Goal: Complete application form: Complete application form

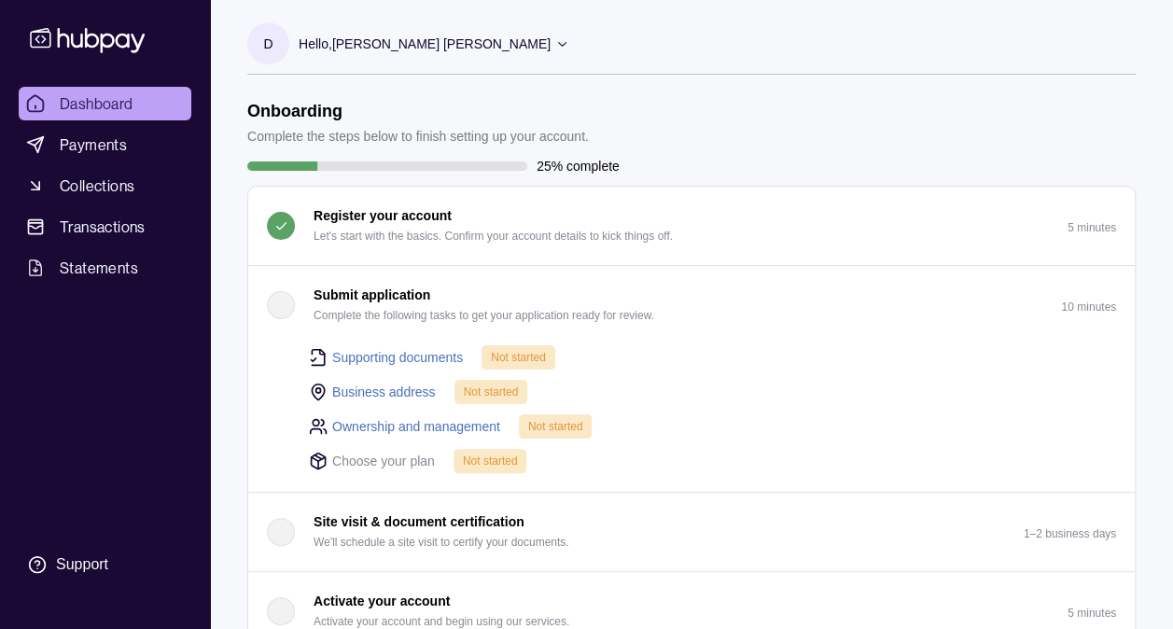
click at [555, 43] on icon at bounding box center [562, 43] width 14 height 14
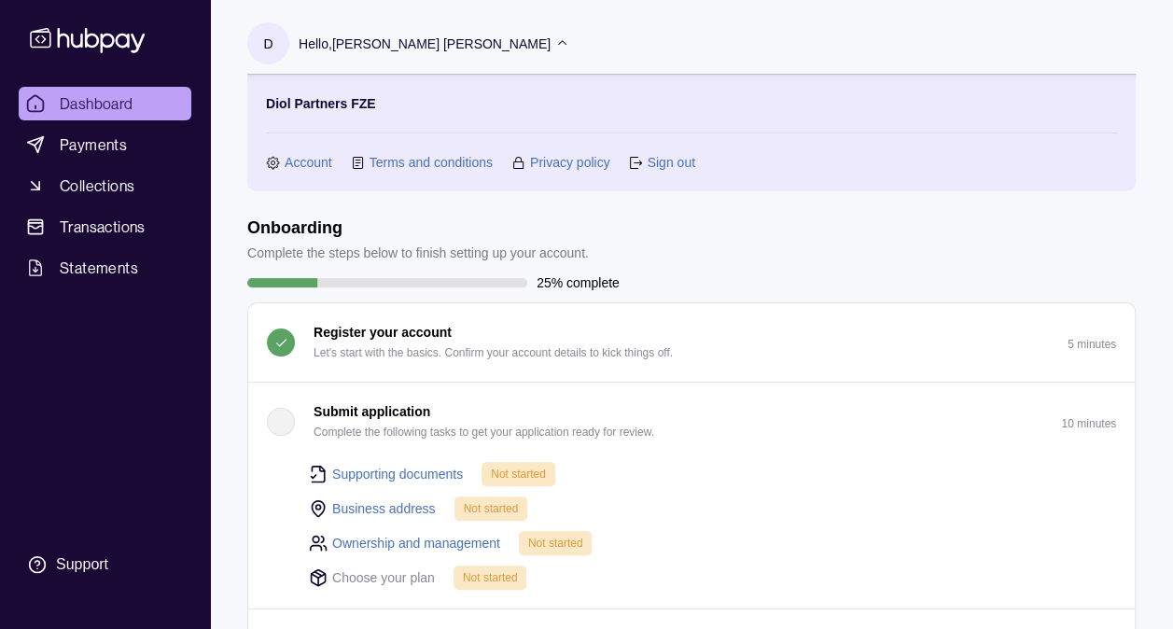
click at [555, 37] on icon at bounding box center [562, 43] width 14 height 14
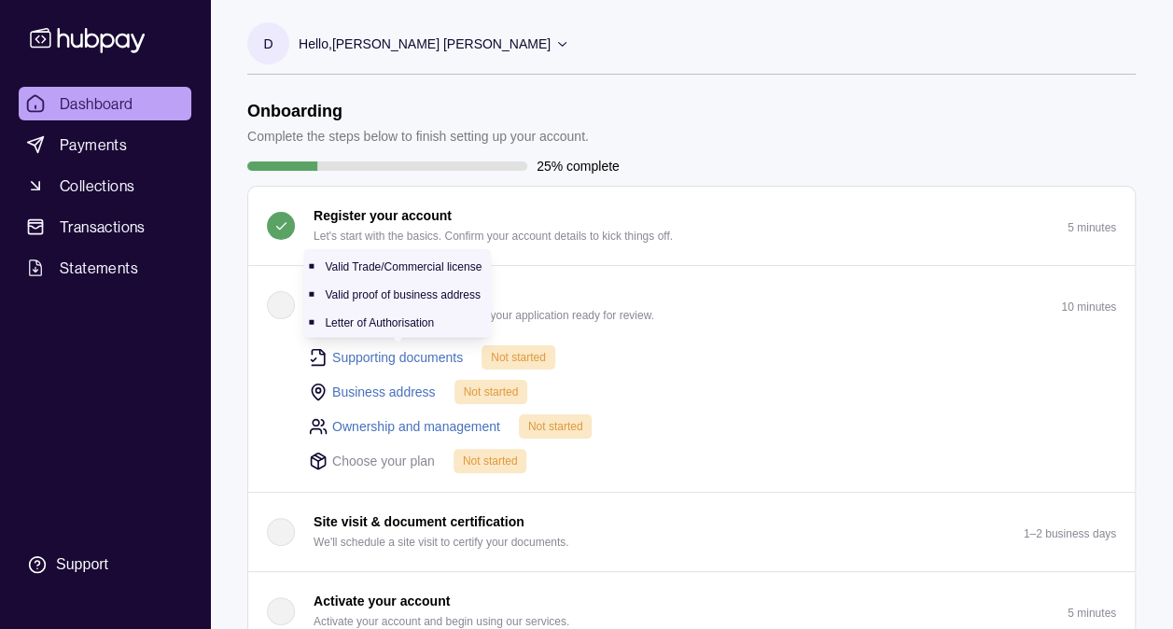
click at [433, 354] on link "Supporting documents" at bounding box center [397, 357] width 131 height 21
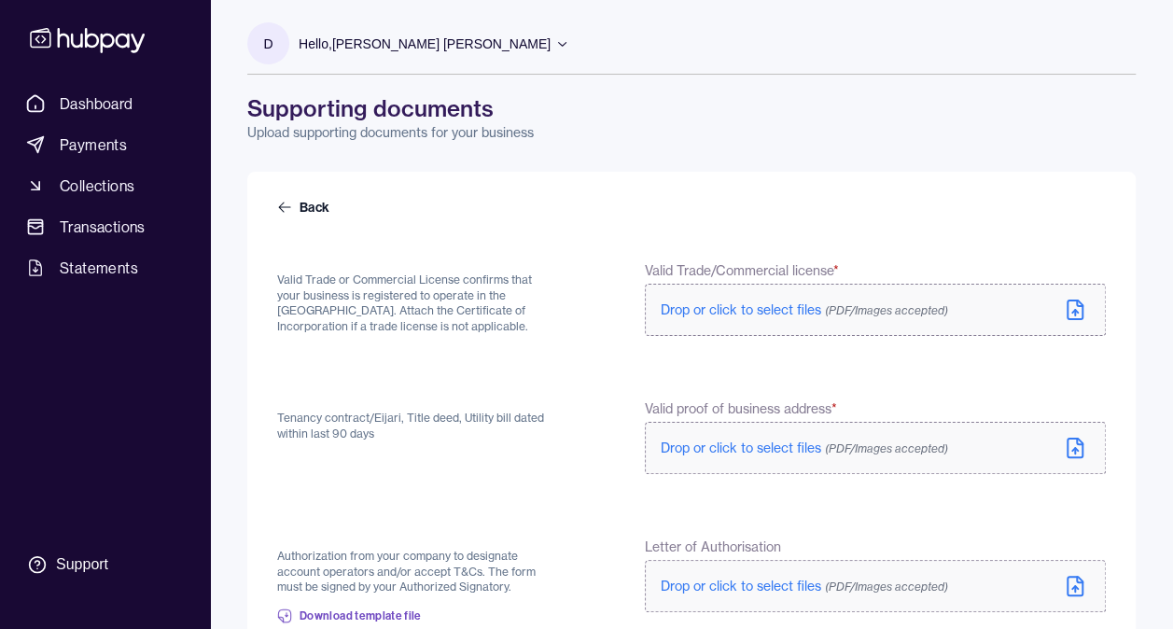
click at [1077, 302] on icon at bounding box center [1080, 303] width 6 height 6
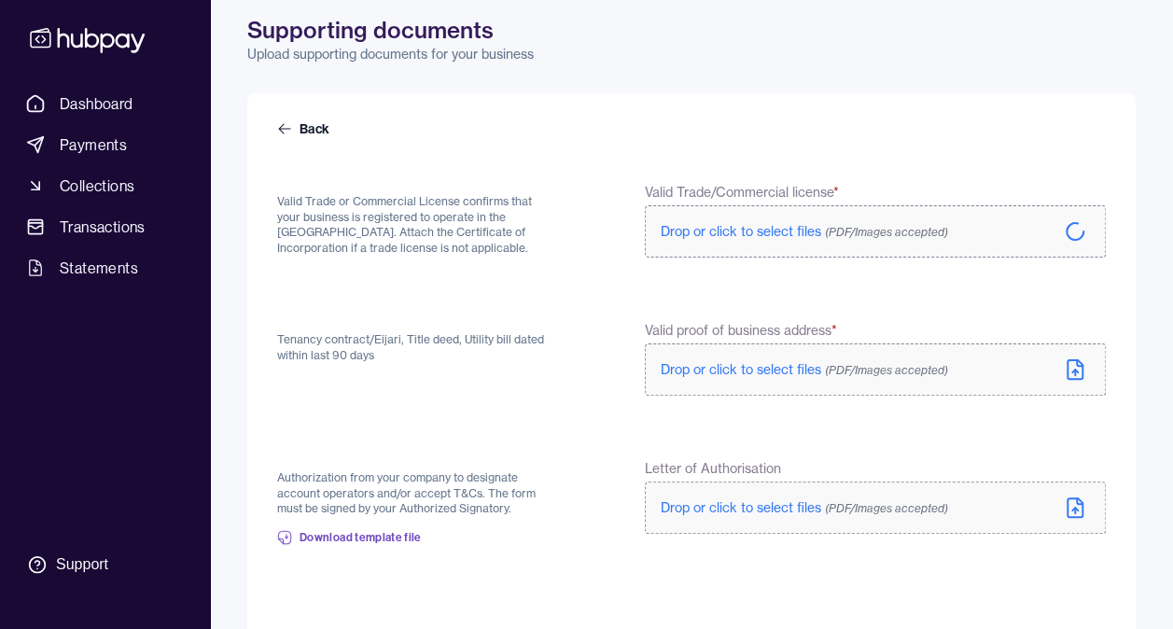
scroll to position [187, 0]
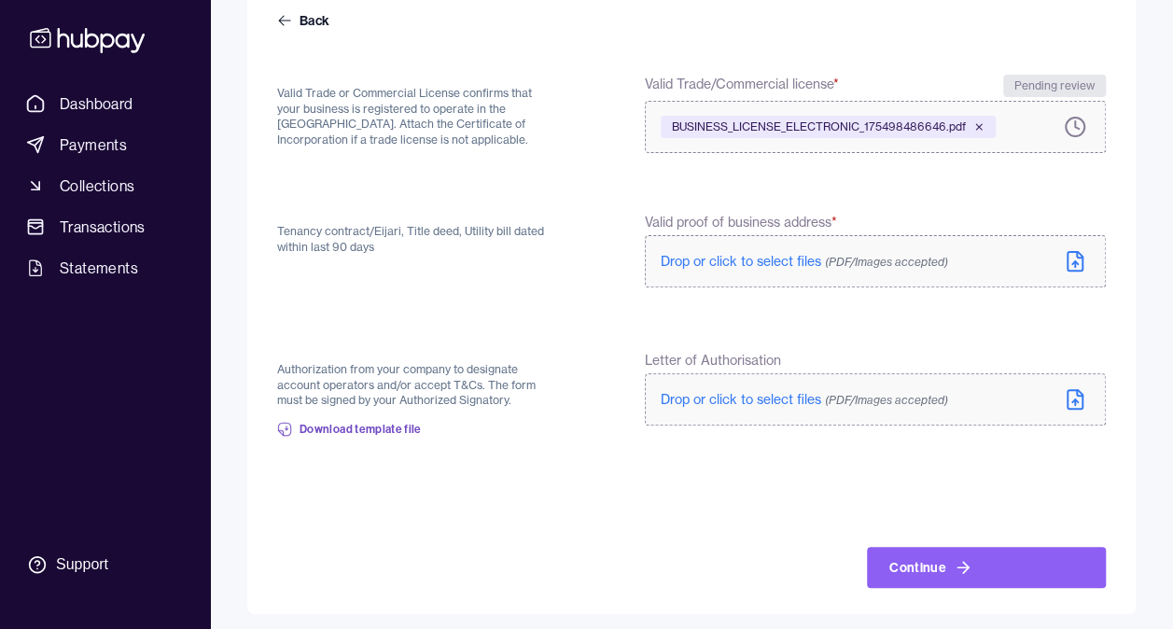
click at [740, 266] on span "Drop or click to select files (PDF/Images accepted)" at bounding box center [803, 261] width 287 height 17
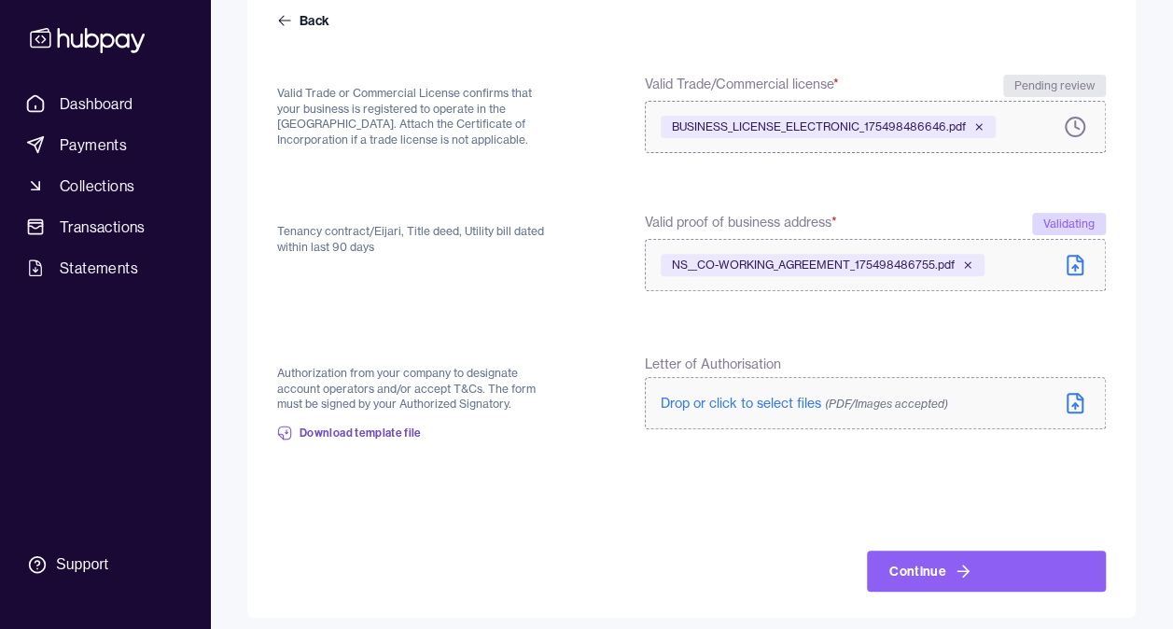
click at [772, 407] on span "Drop or click to select files (PDF/Images accepted)" at bounding box center [803, 403] width 287 height 17
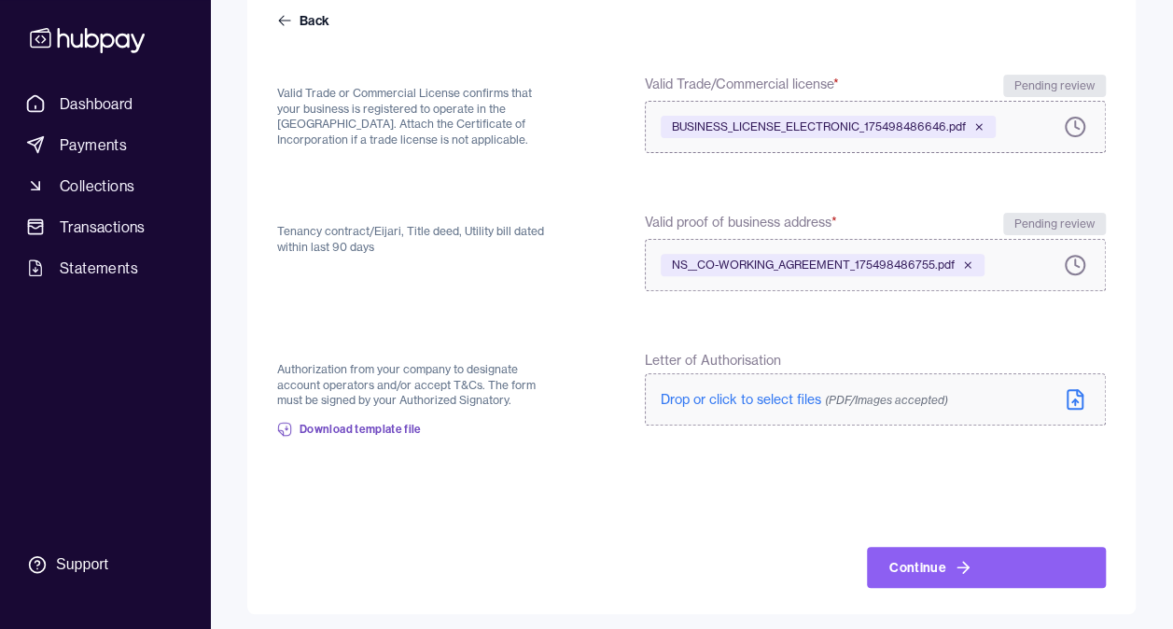
click at [778, 407] on p "Drop or click to select files (PDF/Images accepted)" at bounding box center [803, 399] width 287 height 19
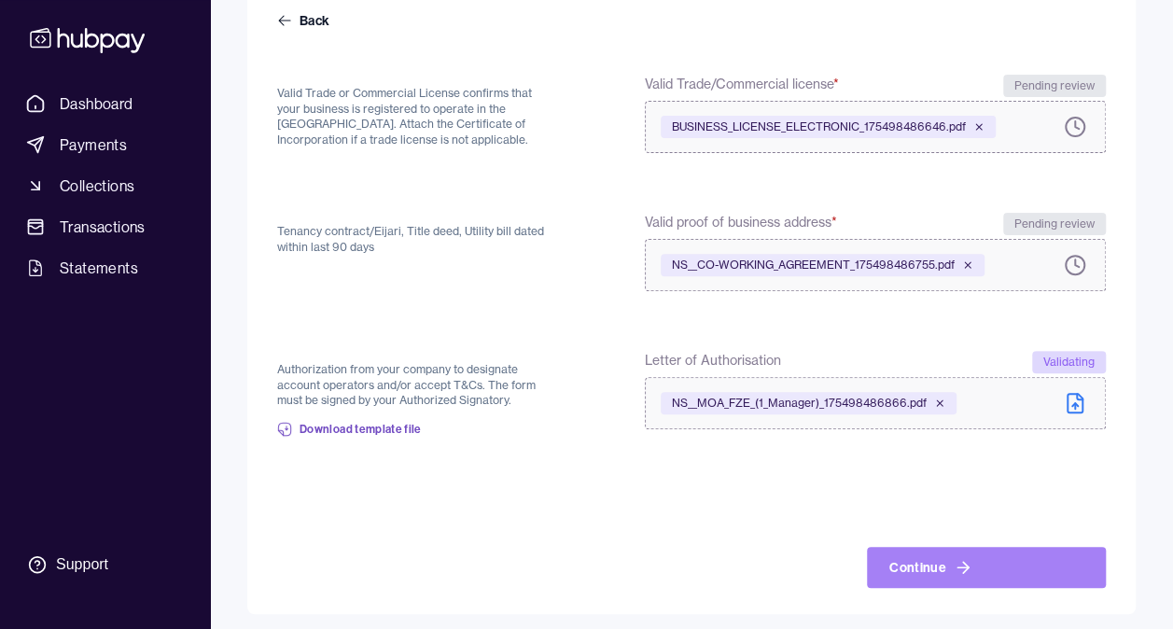
click at [959, 579] on button "Continue" at bounding box center [986, 567] width 239 height 41
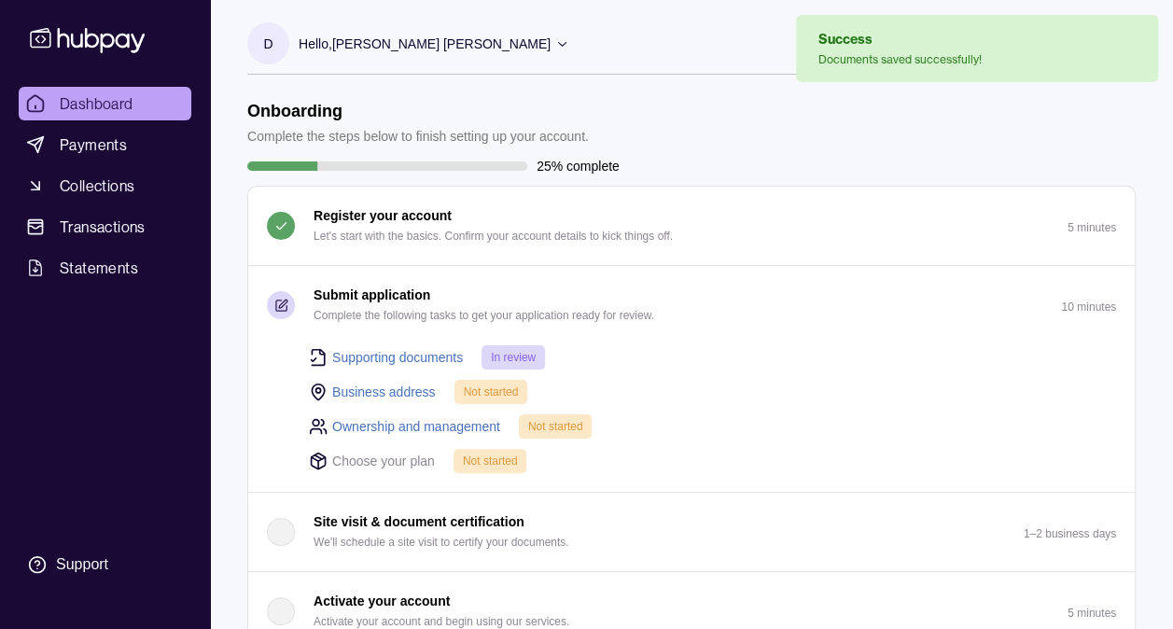
click at [377, 387] on link "Business address" at bounding box center [384, 392] width 104 height 21
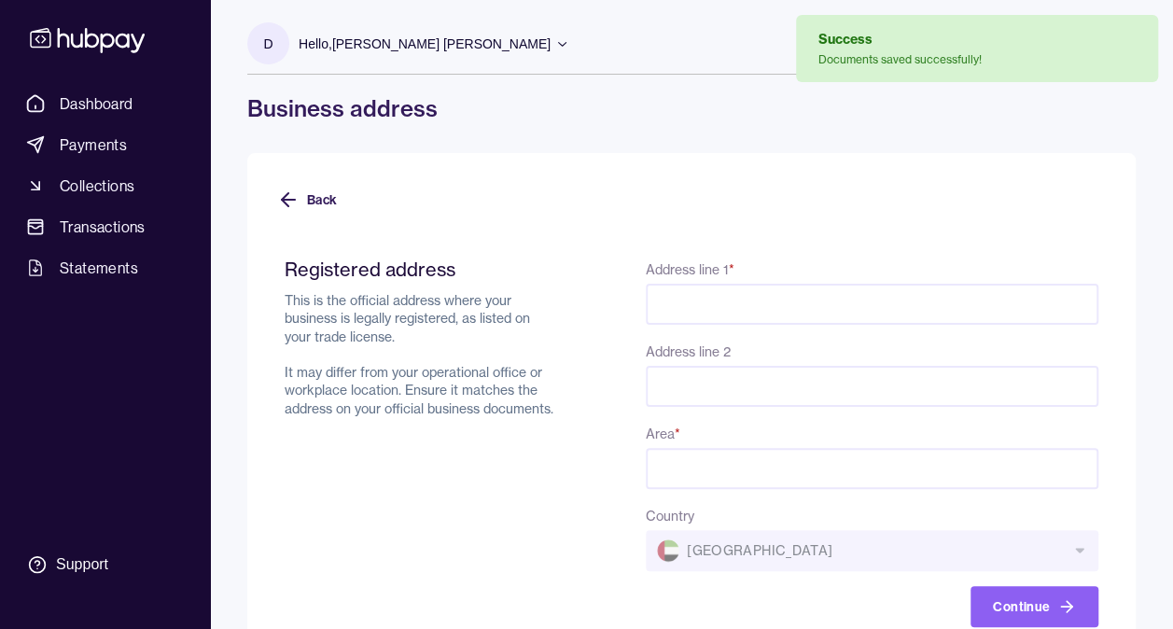
click at [841, 302] on input "Address line 1 *" at bounding box center [872, 304] width 452 height 41
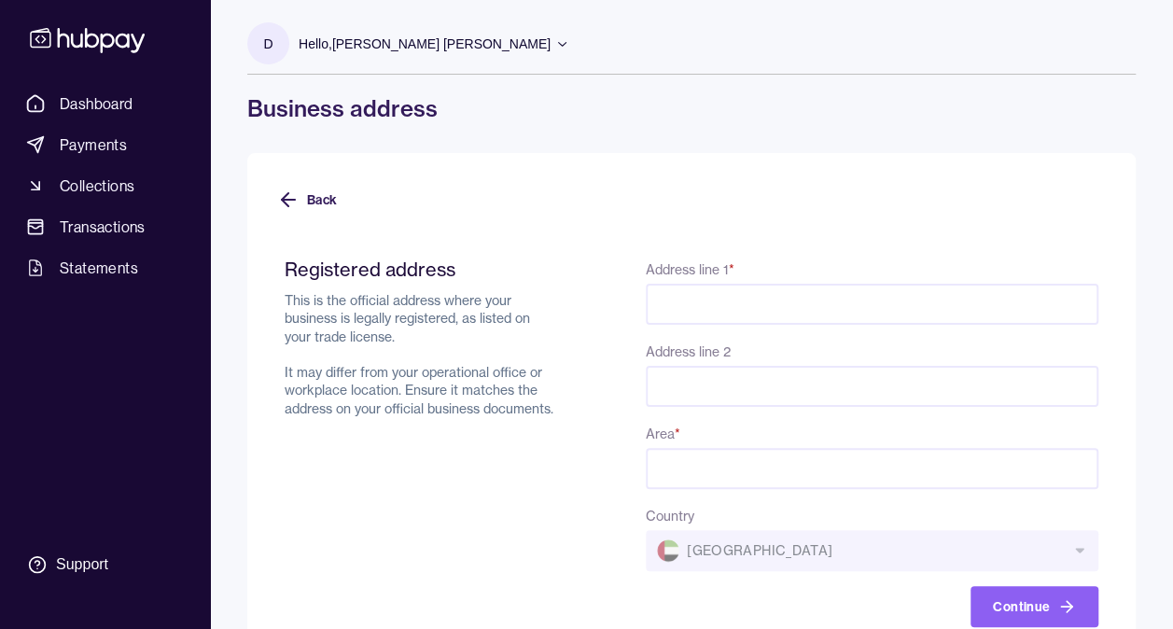
type input "**********"
type input "********"
type input "*******"
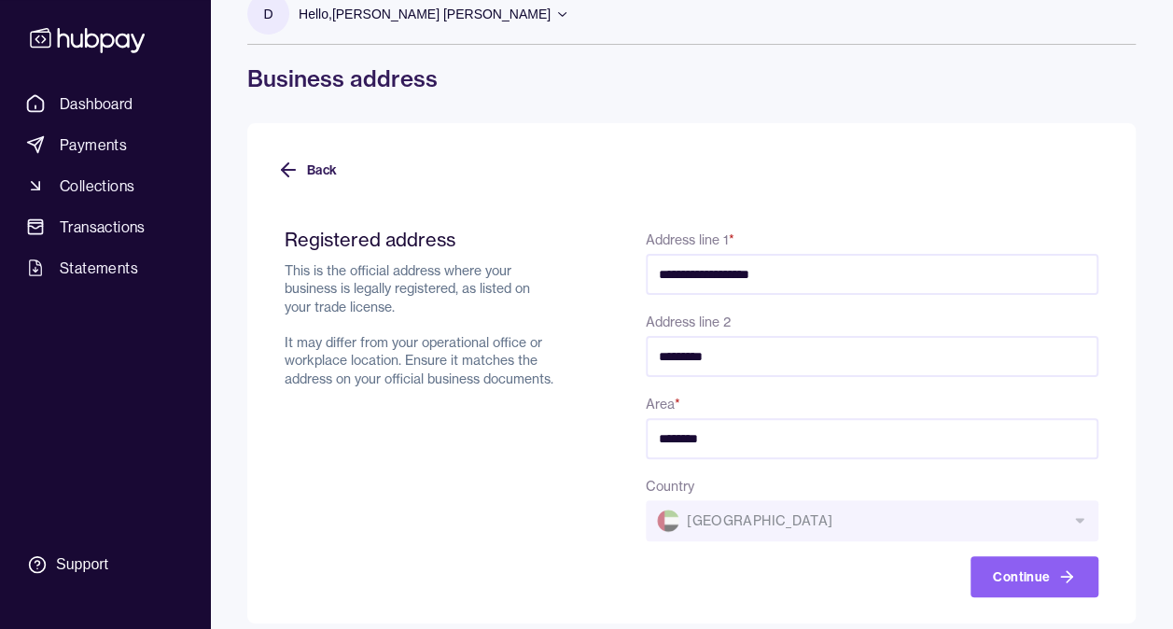
scroll to position [47, 0]
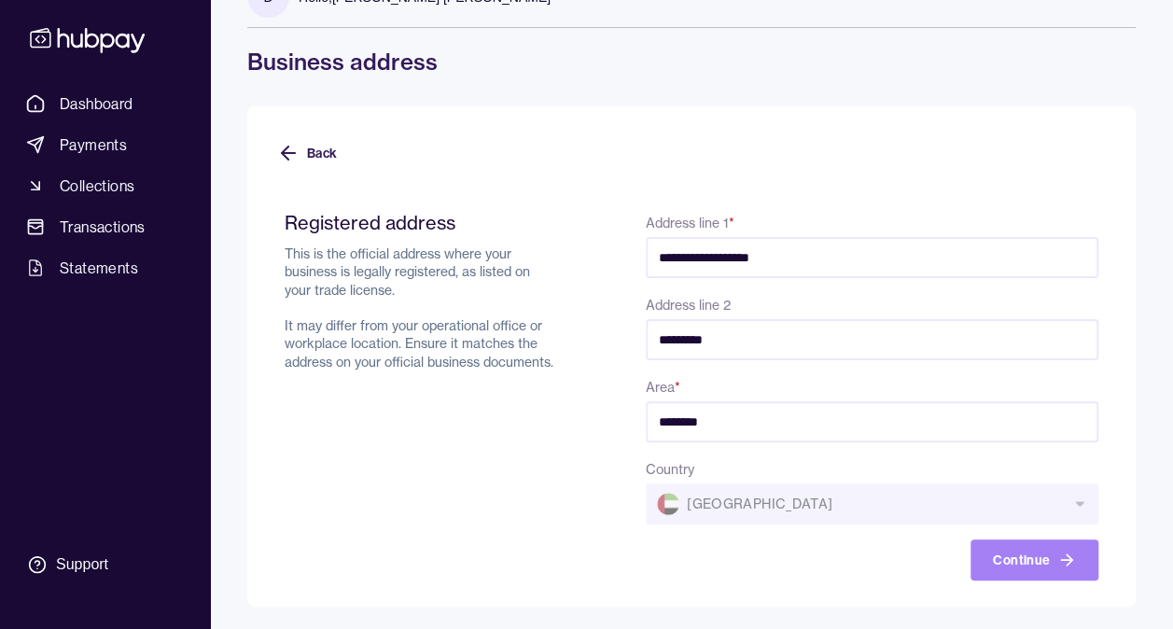
click at [1036, 575] on button "Continue" at bounding box center [1034, 559] width 128 height 41
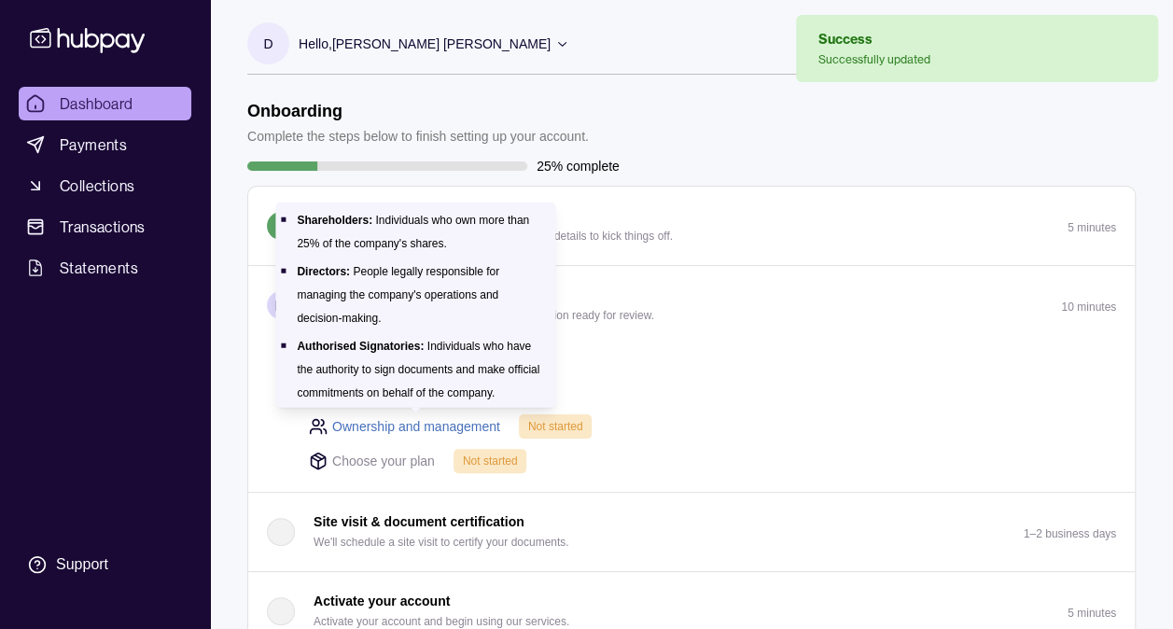
click at [382, 424] on link "Ownership and management" at bounding box center [416, 426] width 168 height 21
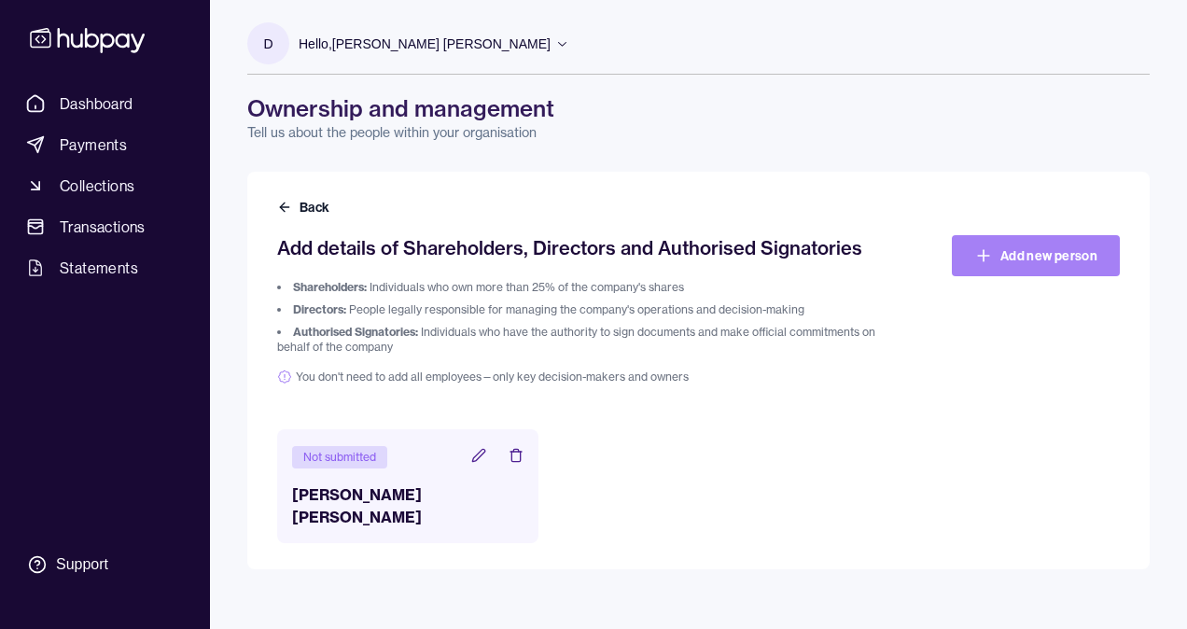
click at [996, 261] on link "Add new person" at bounding box center [1036, 255] width 168 height 41
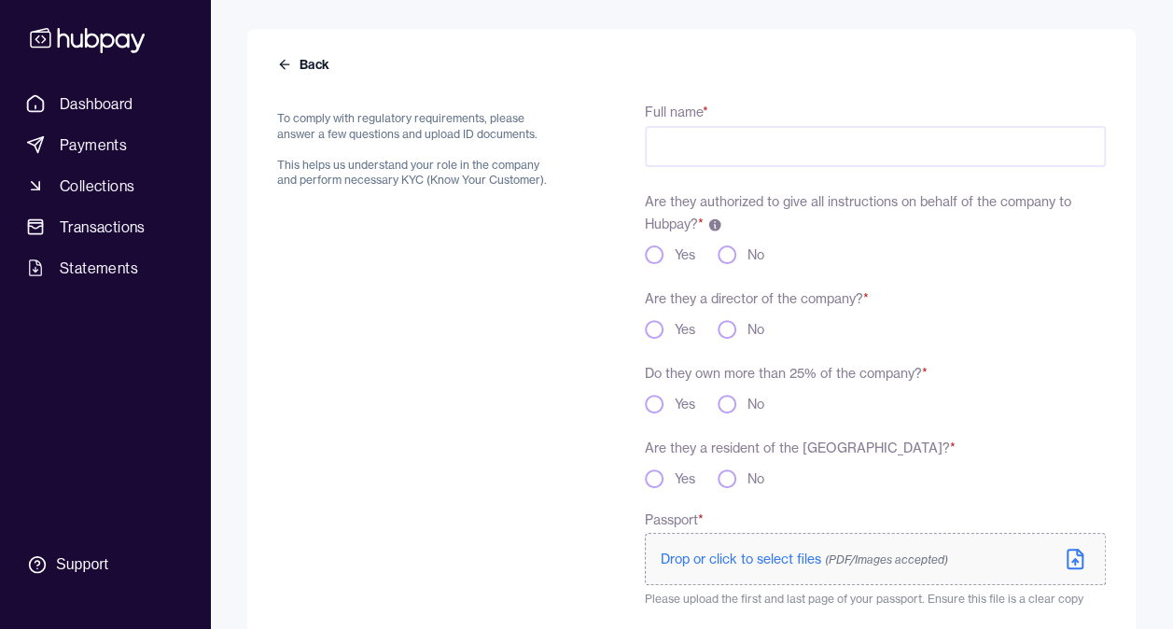
scroll to position [93, 0]
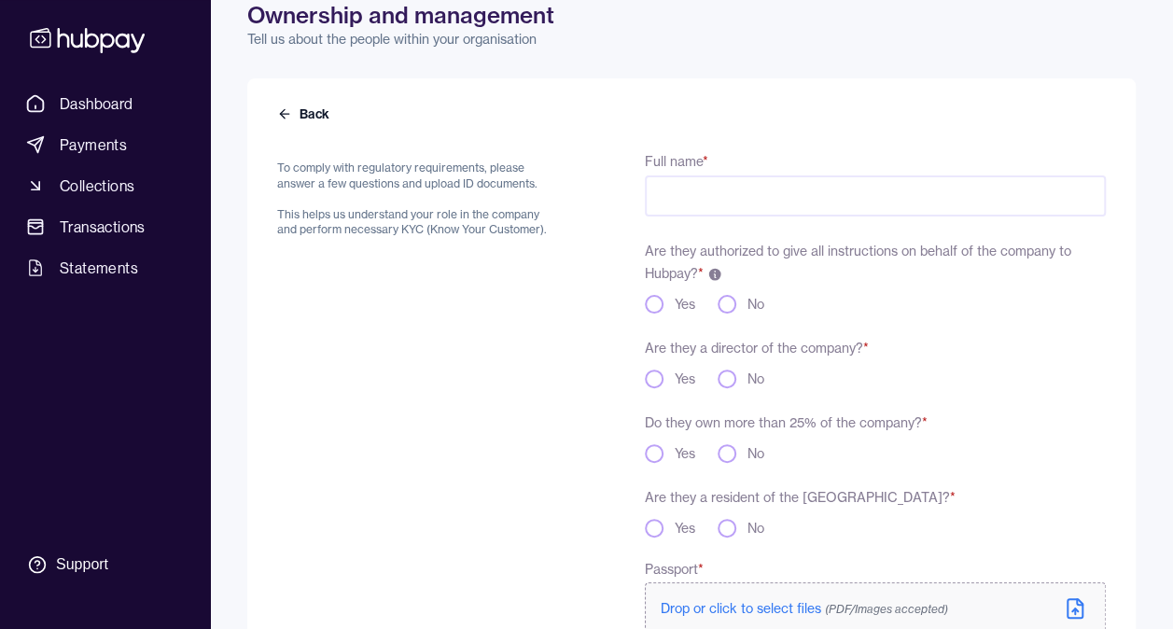
click at [706, 203] on input "Full name *" at bounding box center [875, 195] width 461 height 41
type input "*"
type input "**********"
click at [656, 303] on button "Yes" at bounding box center [654, 304] width 19 height 19
click at [668, 380] on div "Yes" at bounding box center [670, 378] width 50 height 19
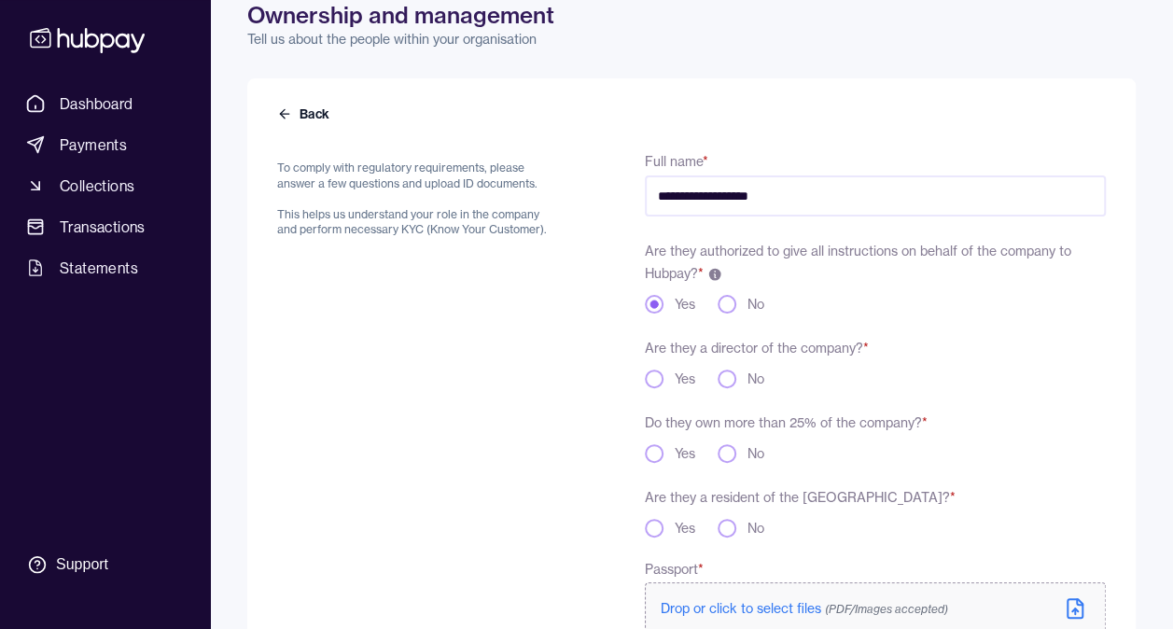
click at [656, 380] on button "Yes" at bounding box center [654, 378] width 19 height 19
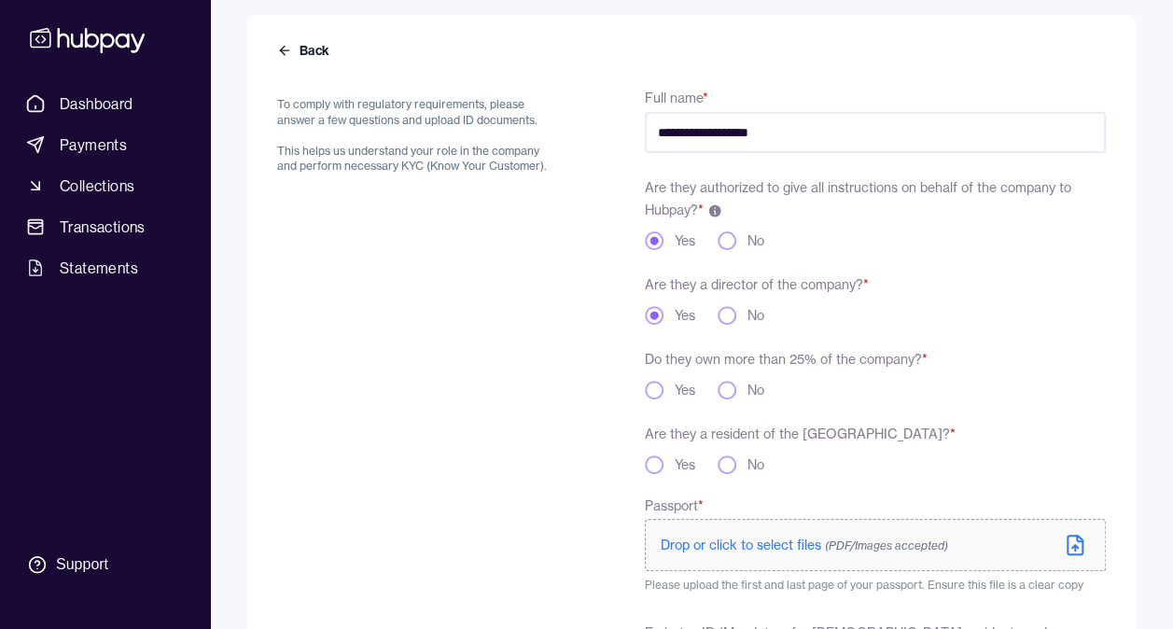
scroll to position [187, 0]
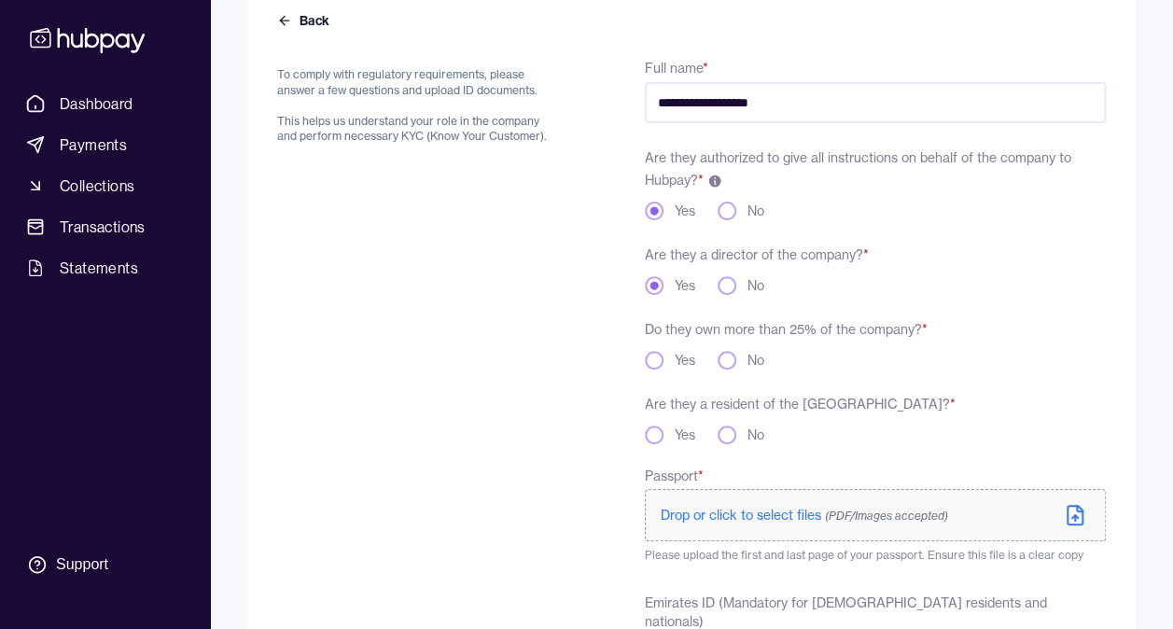
click at [659, 357] on button "Yes" at bounding box center [654, 360] width 19 height 19
click at [731, 436] on button "No" at bounding box center [726, 434] width 19 height 19
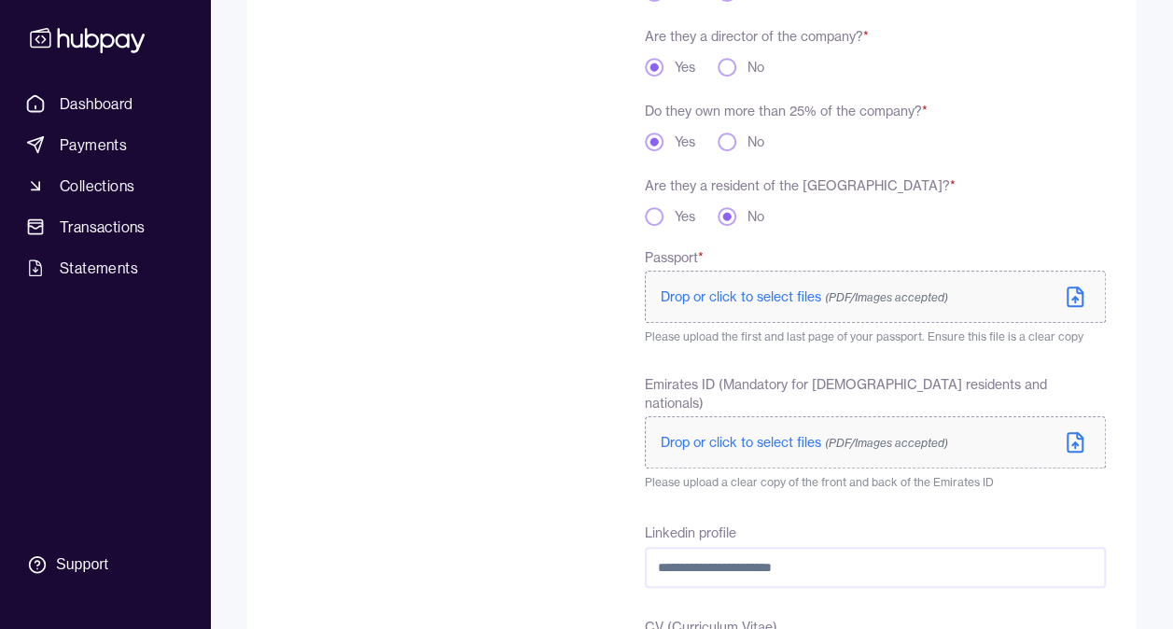
scroll to position [466, 0]
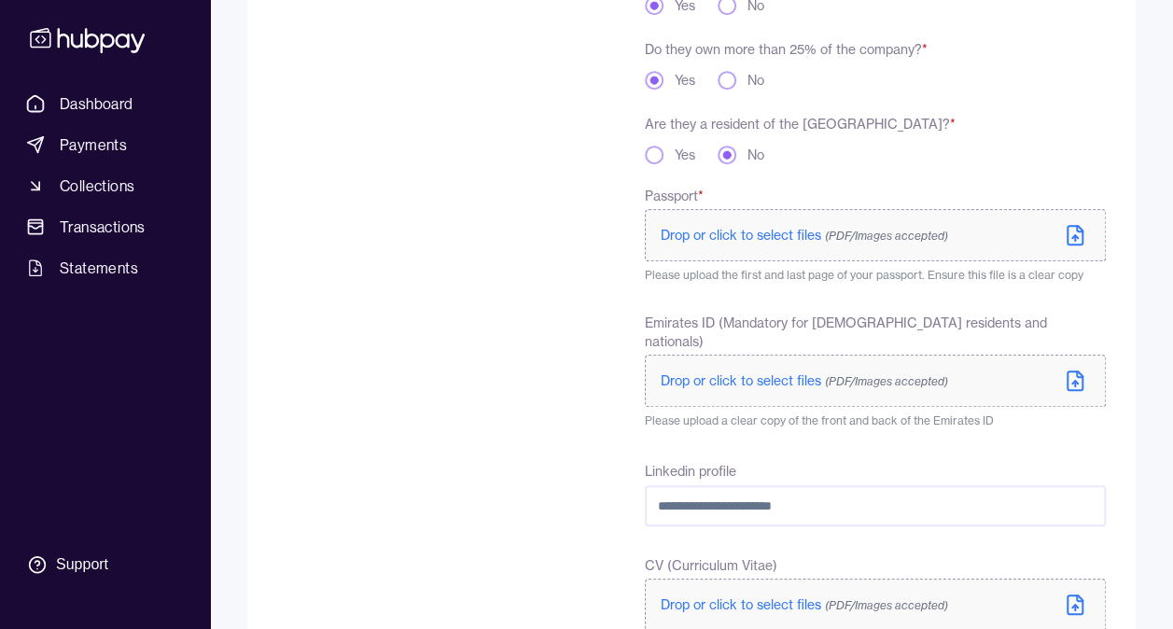
click at [782, 240] on span "Drop or click to select files (PDF/Images accepted)" at bounding box center [803, 235] width 287 height 17
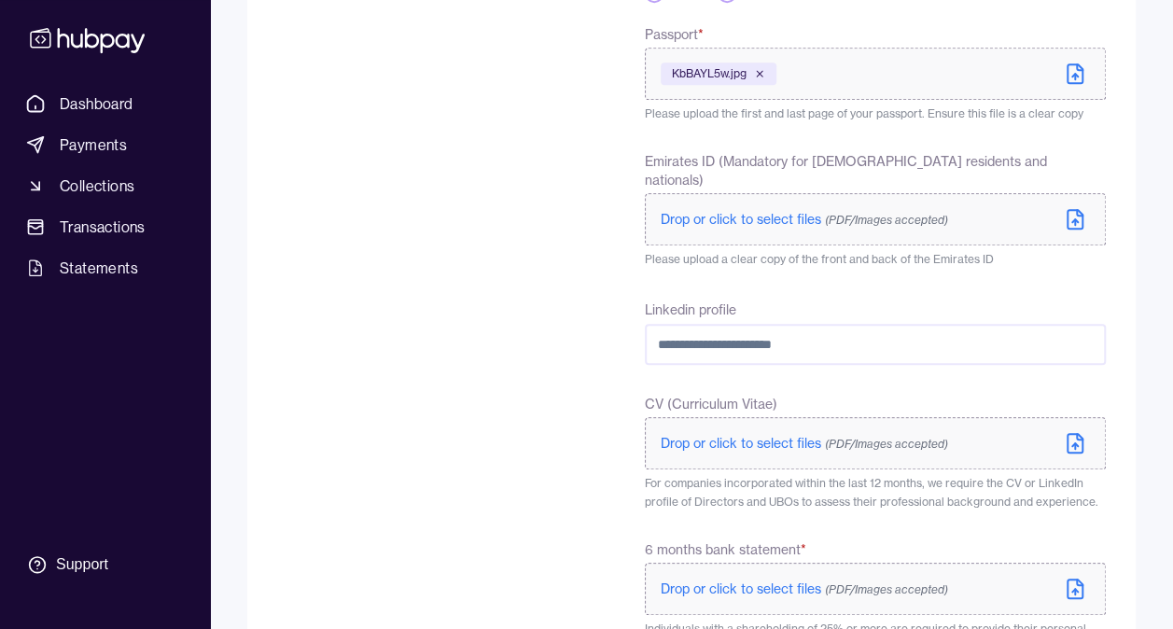
scroll to position [653, 0]
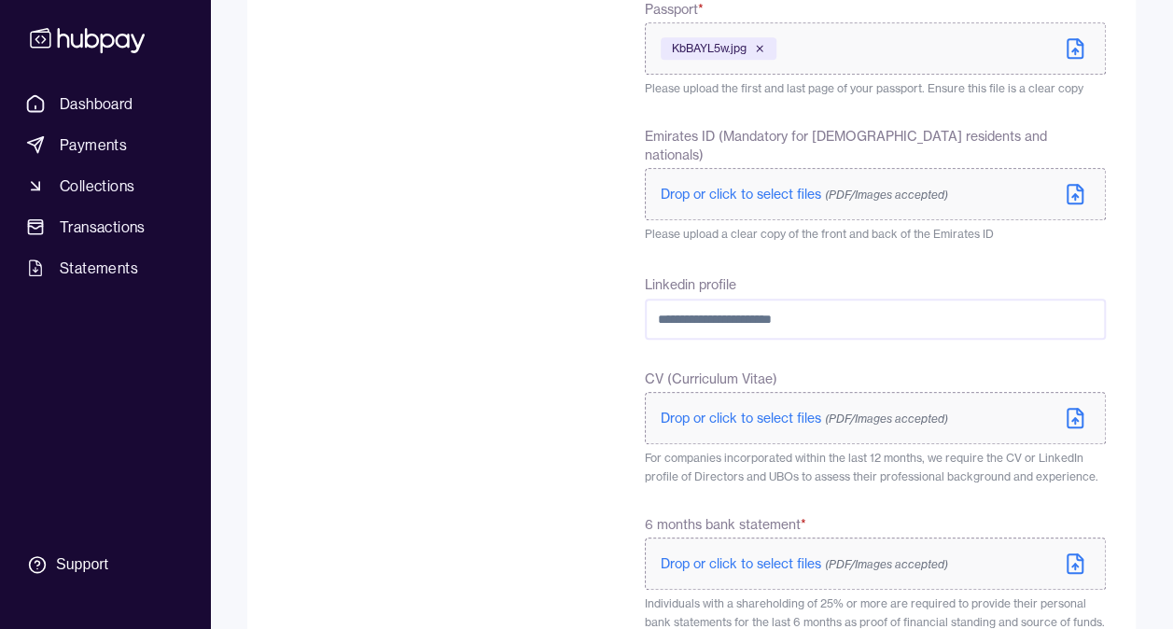
click at [838, 299] on input "Linkedin profile" at bounding box center [875, 319] width 461 height 41
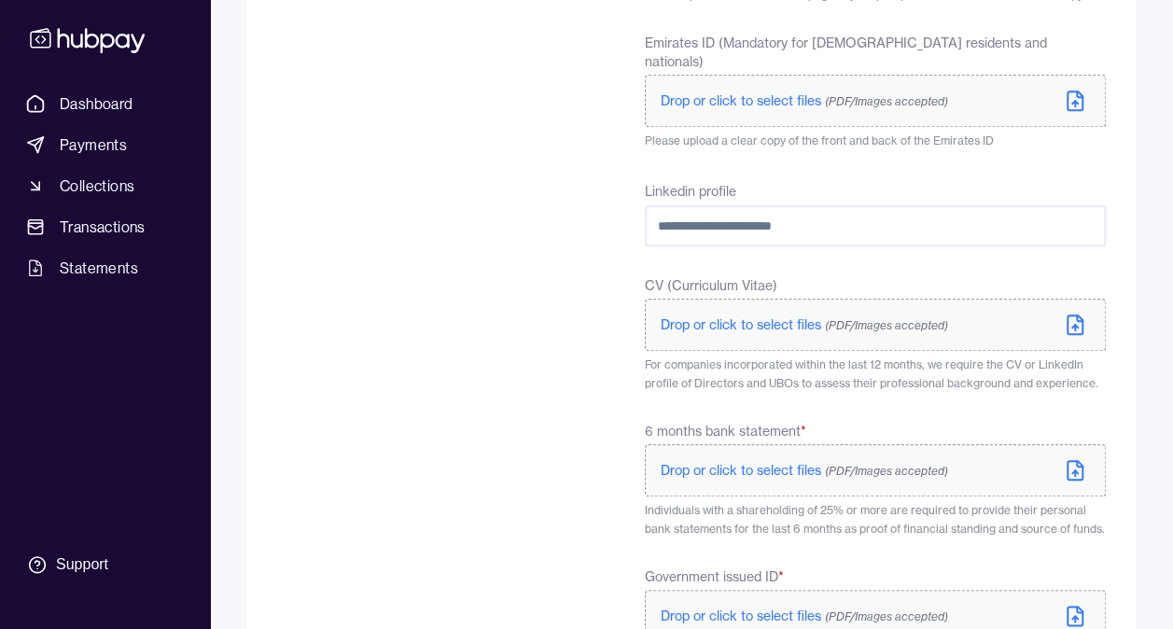
click at [732, 316] on span "Drop or click to select files (PDF/Images accepted)" at bounding box center [803, 324] width 287 height 17
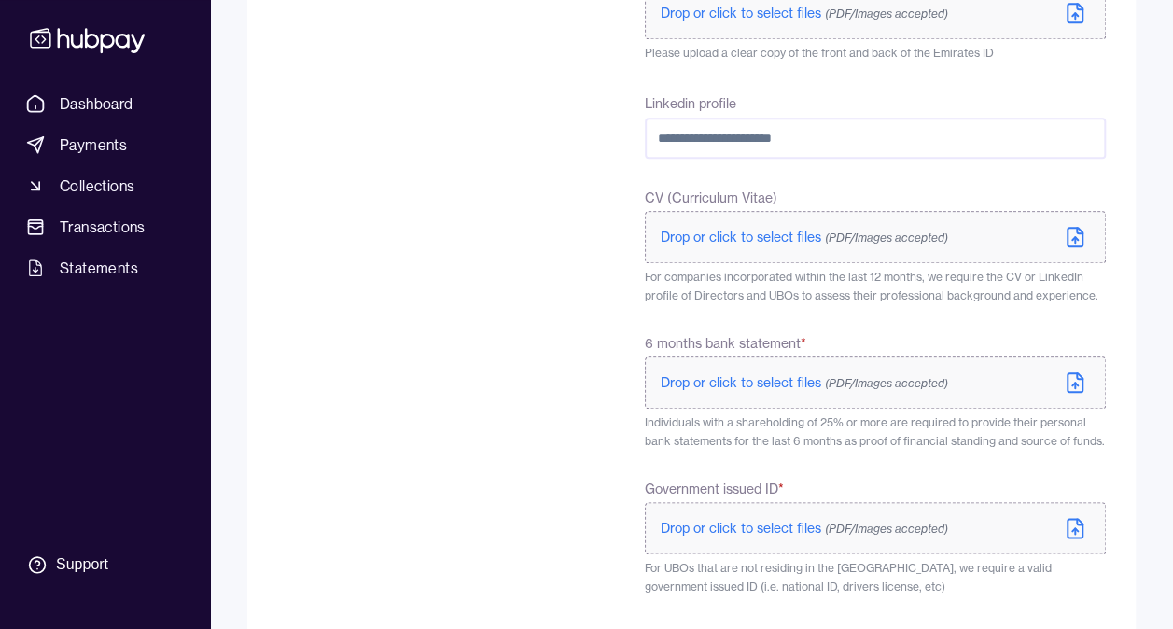
scroll to position [933, 0]
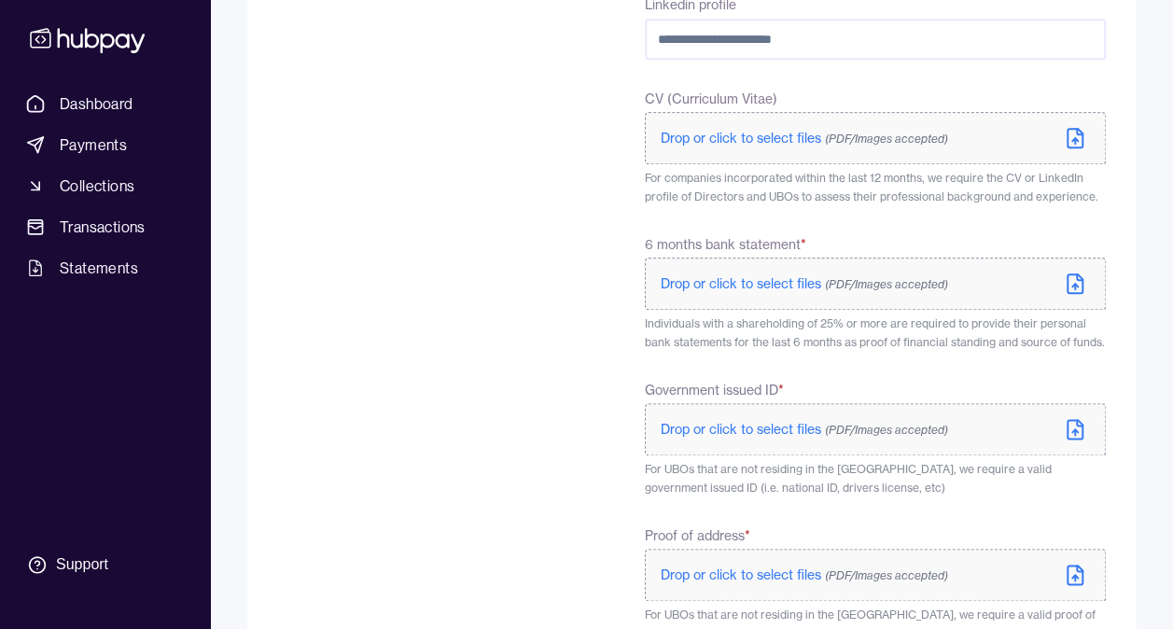
click at [754, 275] on span "Drop or click to select files (PDF/Images accepted)" at bounding box center [803, 283] width 287 height 17
click at [1075, 272] on icon at bounding box center [1074, 283] width 22 height 22
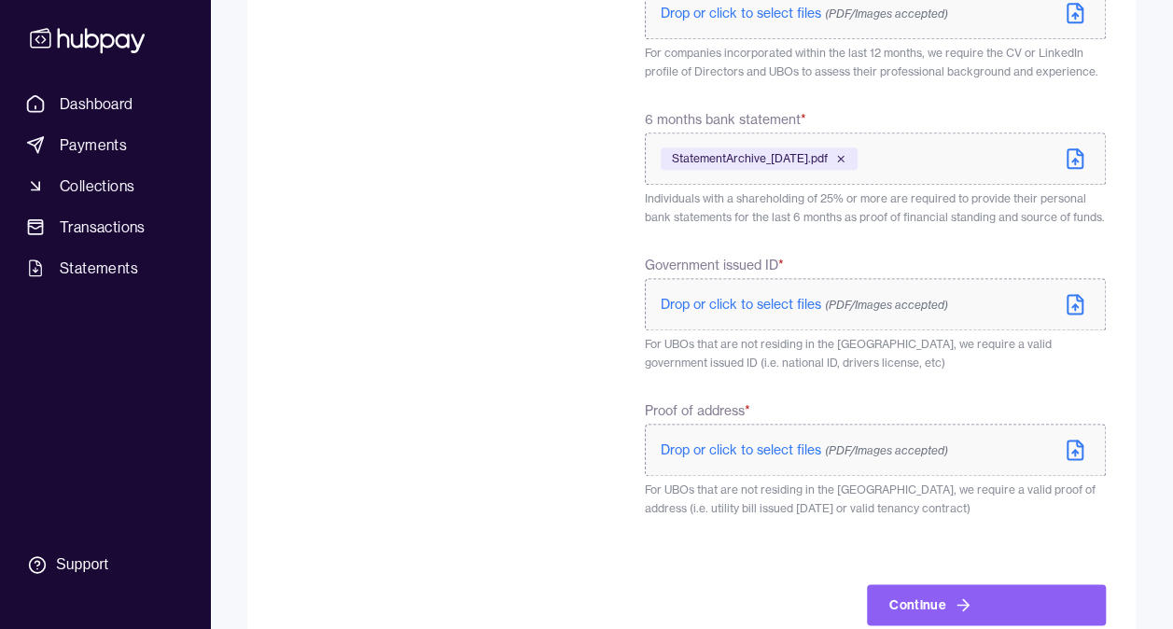
scroll to position [1084, 0]
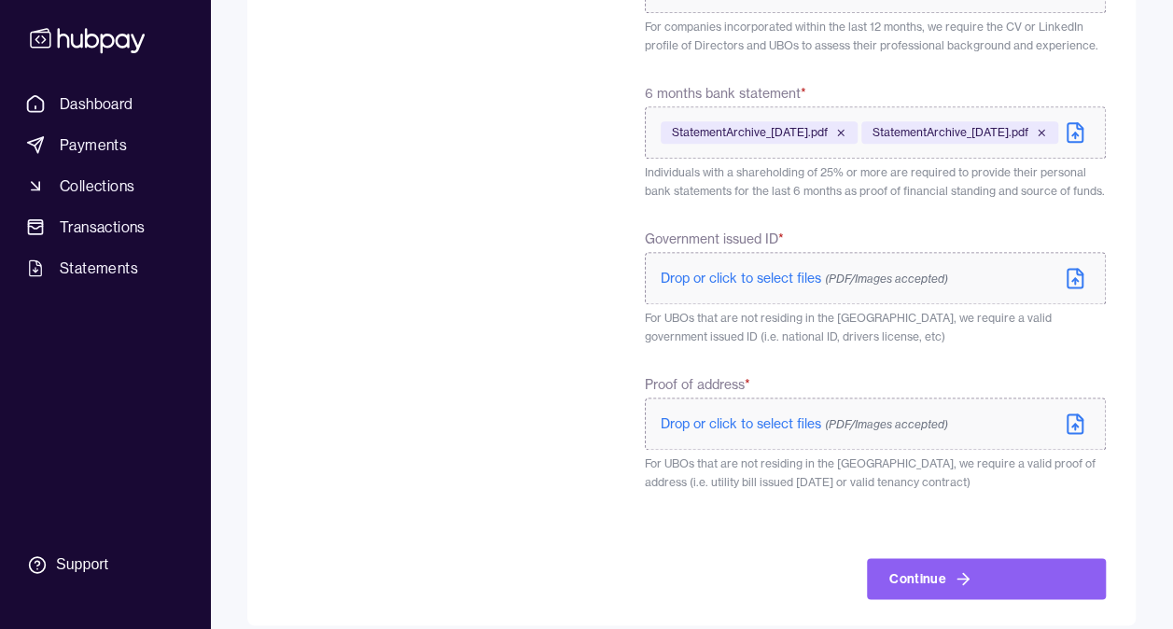
click at [1073, 121] on icon at bounding box center [1074, 132] width 22 height 22
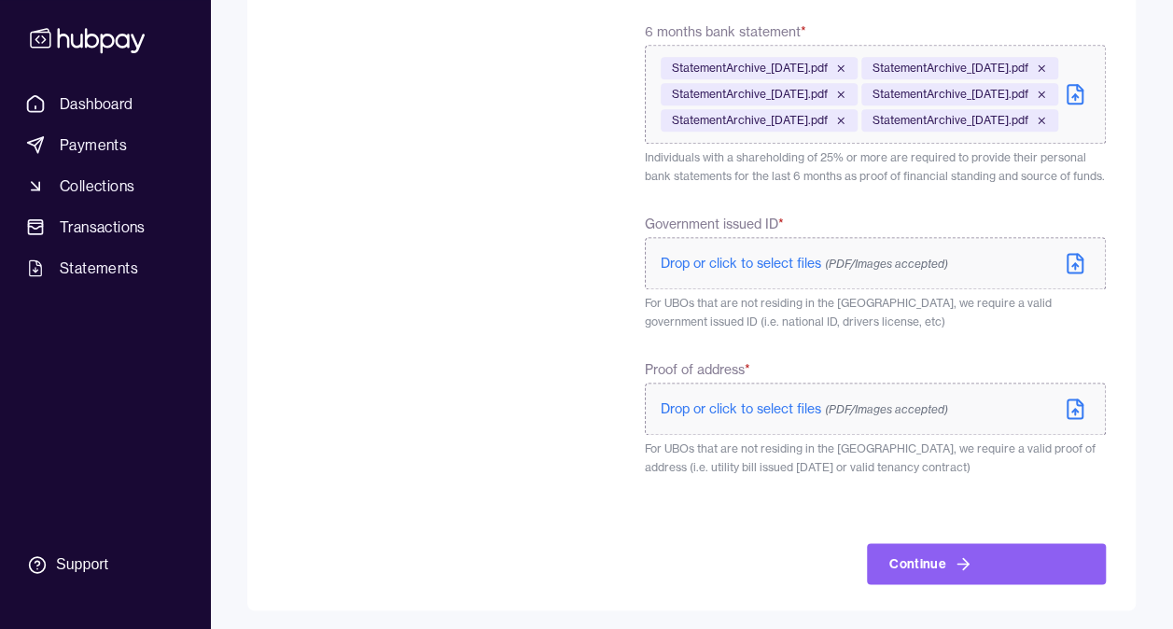
scroll to position [1177, 0]
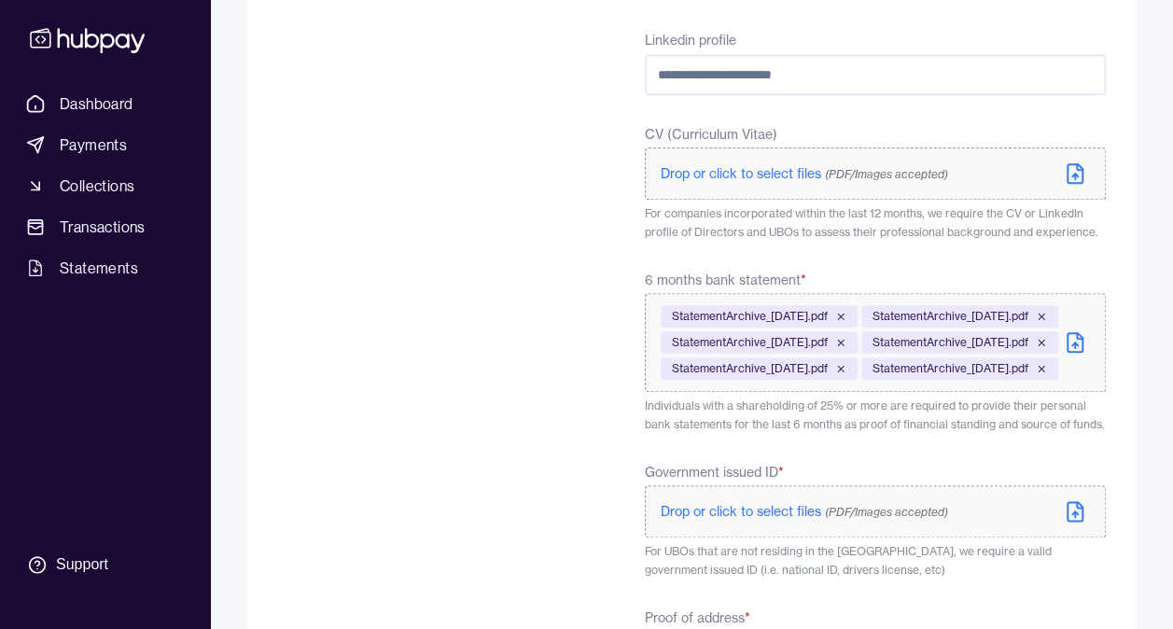
click at [735, 165] on span "Drop or click to select files (PDF/Images accepted)" at bounding box center [803, 173] width 287 height 17
click at [1077, 87] on div "Linkedin profile CV (Curriculum Vitae) Drop or click to select files (PDF/Image…" at bounding box center [875, 134] width 461 height 213
click at [755, 165] on span "Drop or click to select files (PDF/Images accepted)" at bounding box center [803, 173] width 287 height 17
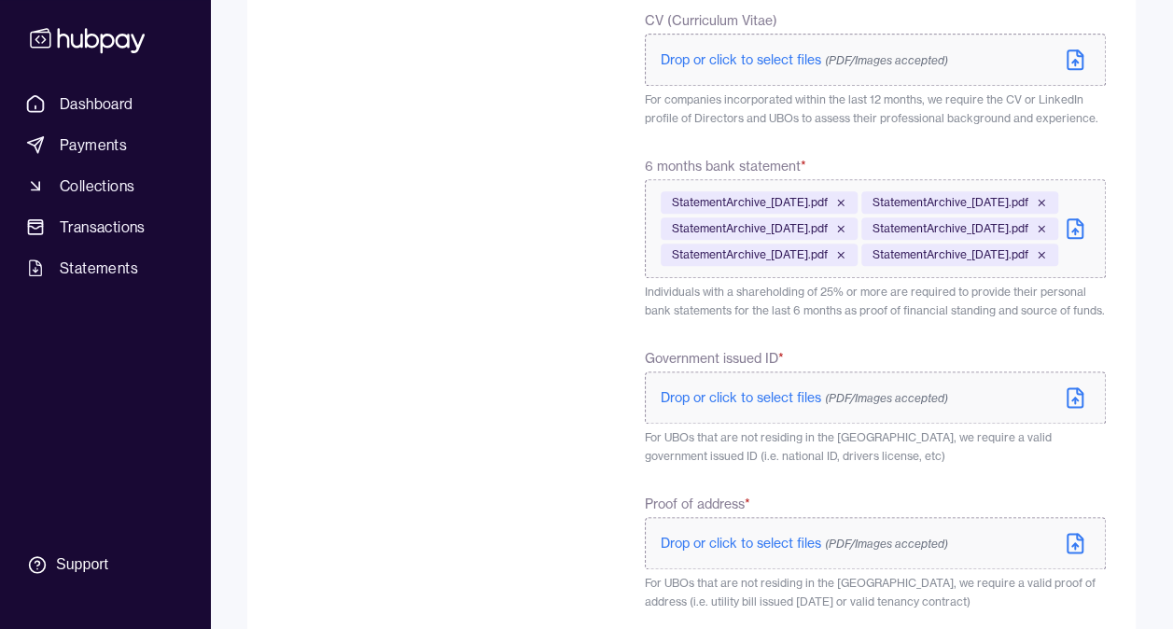
scroll to position [1177, 0]
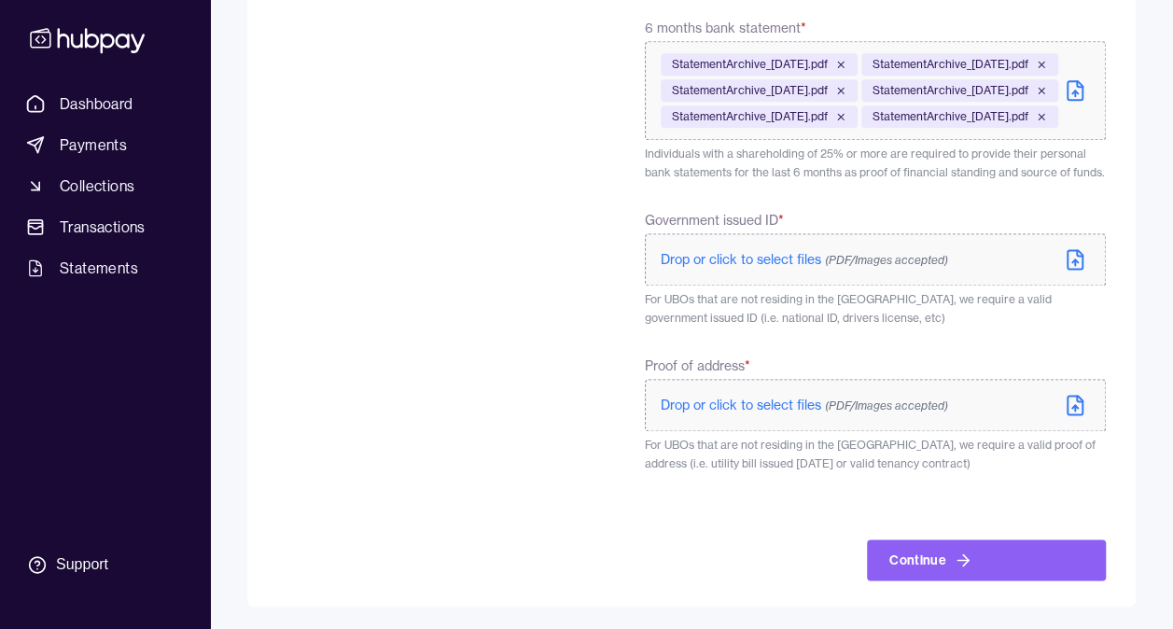
click at [724, 268] on span "Drop or click to select files (PDF/Images accepted)" at bounding box center [803, 259] width 287 height 17
click at [718, 267] on span "KbBAYL5w.jpg" at bounding box center [709, 259] width 75 height 15
click at [725, 413] on span "Drop or click to select files (PDF/Images accepted)" at bounding box center [803, 404] width 287 height 17
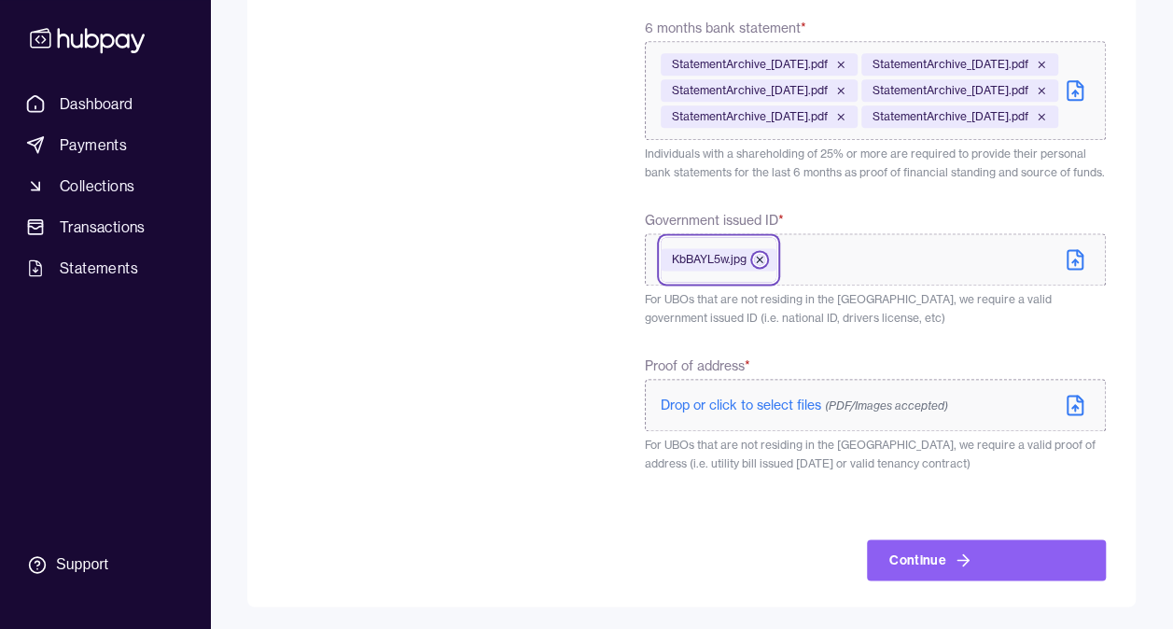
click at [760, 265] on icon at bounding box center [759, 259] width 11 height 11
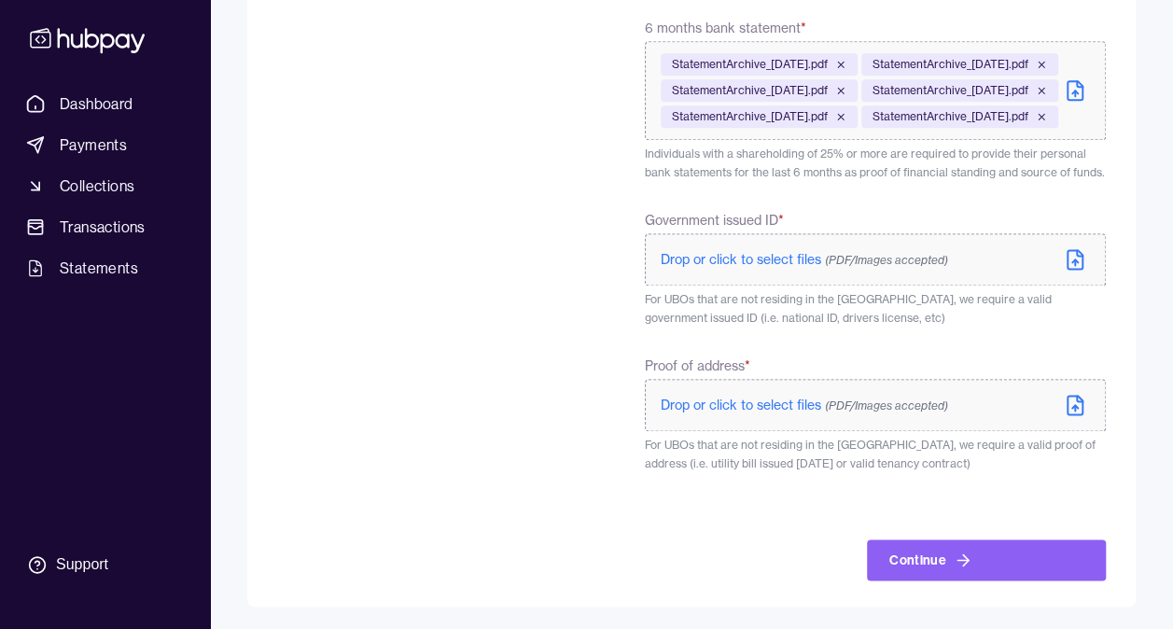
click at [734, 268] on span "Drop or click to select files (PDF/Images accepted)" at bounding box center [803, 259] width 287 height 17
click at [713, 267] on span "IMG_2877.jpeg" at bounding box center [710, 259] width 77 height 15
click at [741, 405] on span "Drop or click to select files (PDF/Images accepted)" at bounding box center [803, 404] width 287 height 17
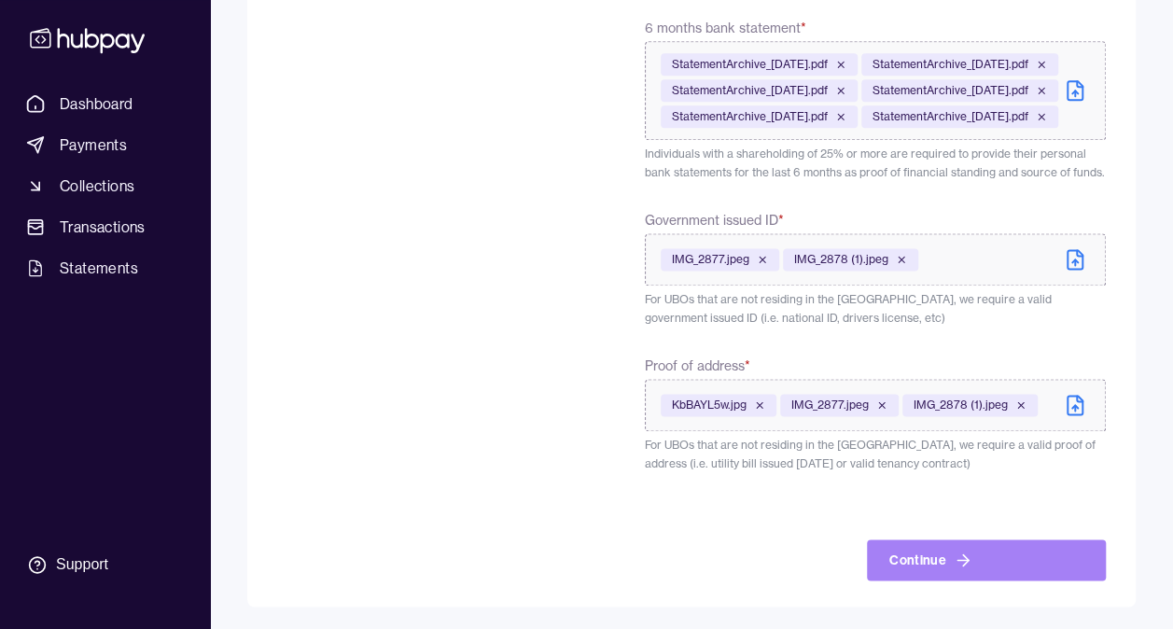
click at [953, 558] on icon "button" at bounding box center [962, 559] width 19 height 19
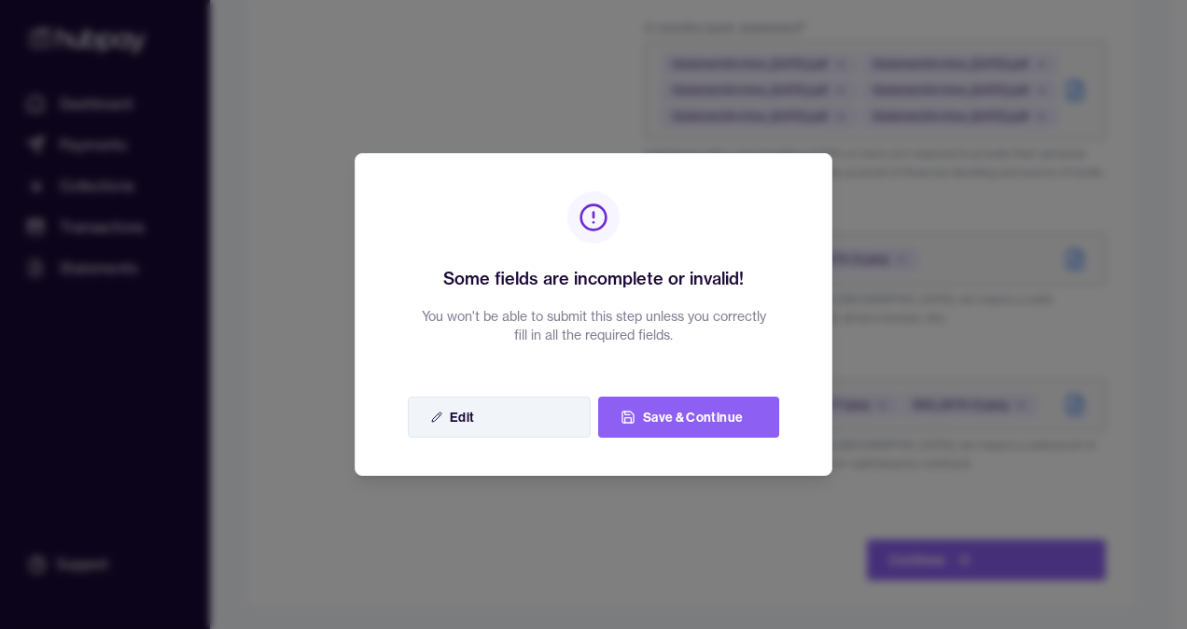
click at [481, 412] on button "Edit" at bounding box center [499, 416] width 183 height 41
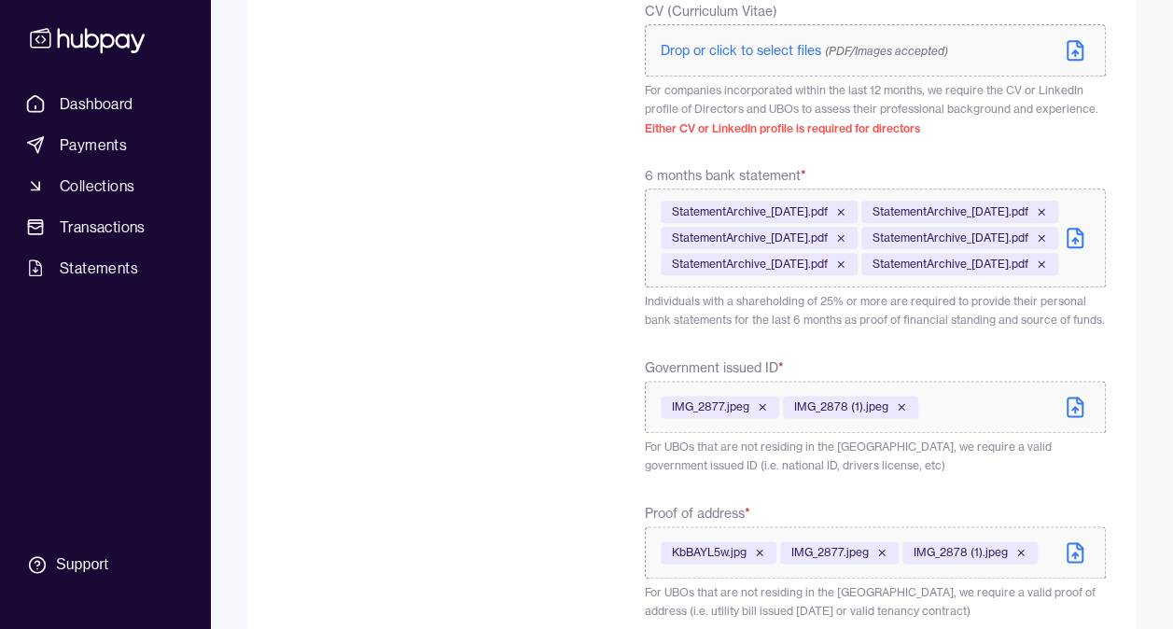
scroll to position [836, 0]
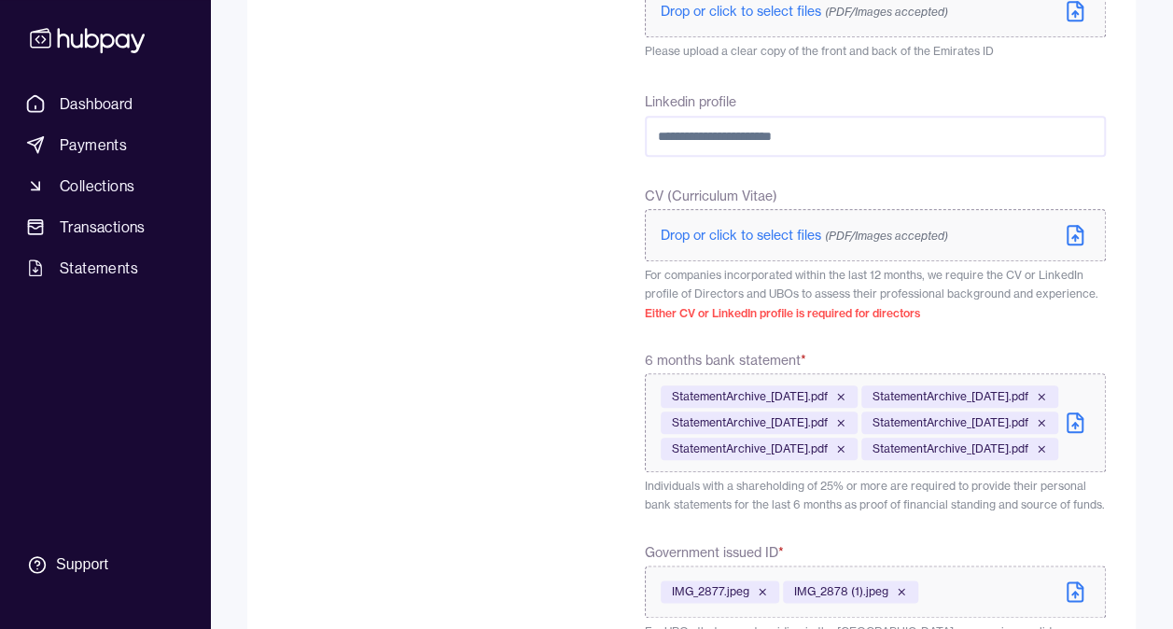
click at [716, 227] on span "Drop or click to select files (PDF/Images accepted)" at bounding box center [803, 235] width 287 height 17
click at [703, 227] on span "Drop or click to select files (PDF/Images accepted)" at bounding box center [803, 235] width 287 height 17
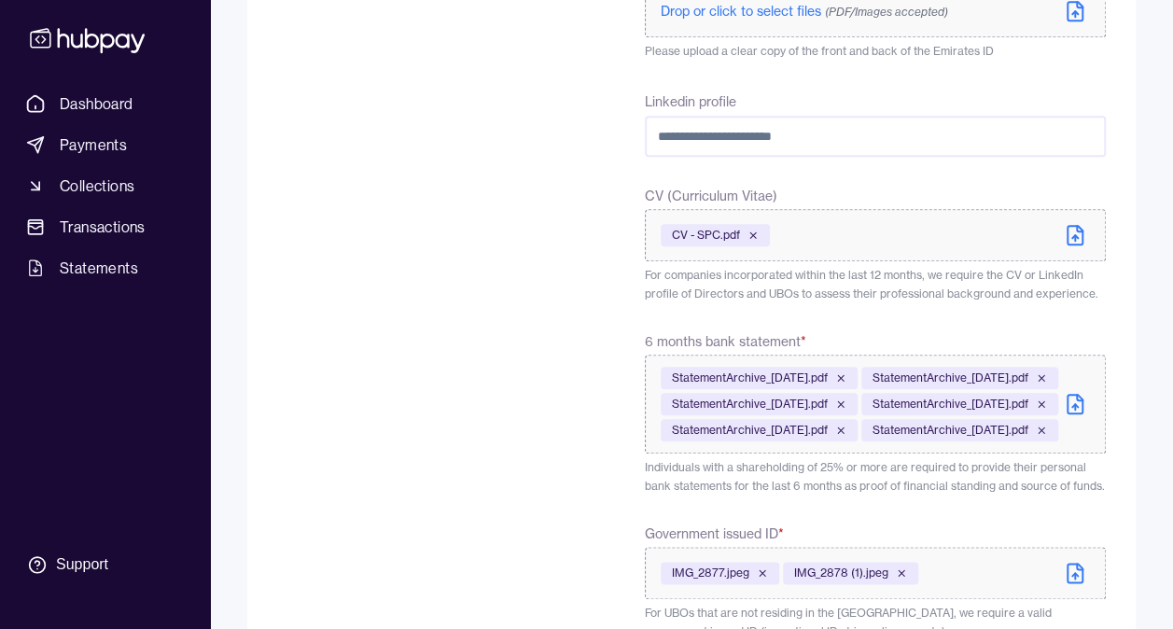
drag, startPoint x: 716, startPoint y: 217, endPoint x: 618, endPoint y: 244, distance: 102.5
click at [574, 271] on div "**********" at bounding box center [691, 150] width 828 height 1487
click at [703, 228] on span "CV - SPC.pdf" at bounding box center [706, 235] width 68 height 15
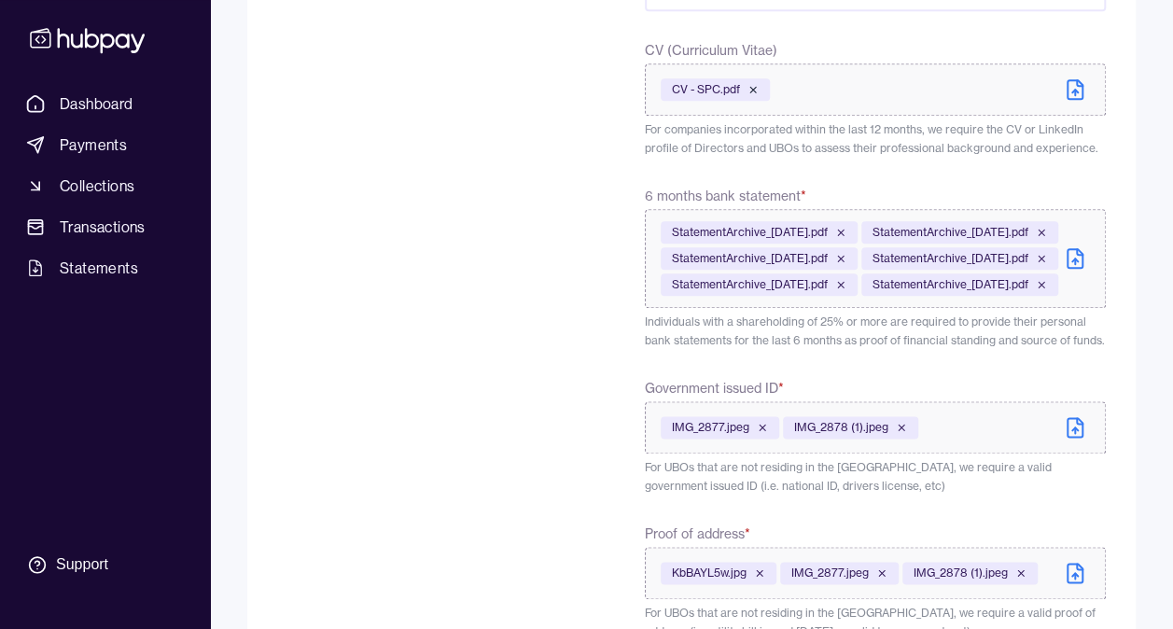
scroll to position [1209, 0]
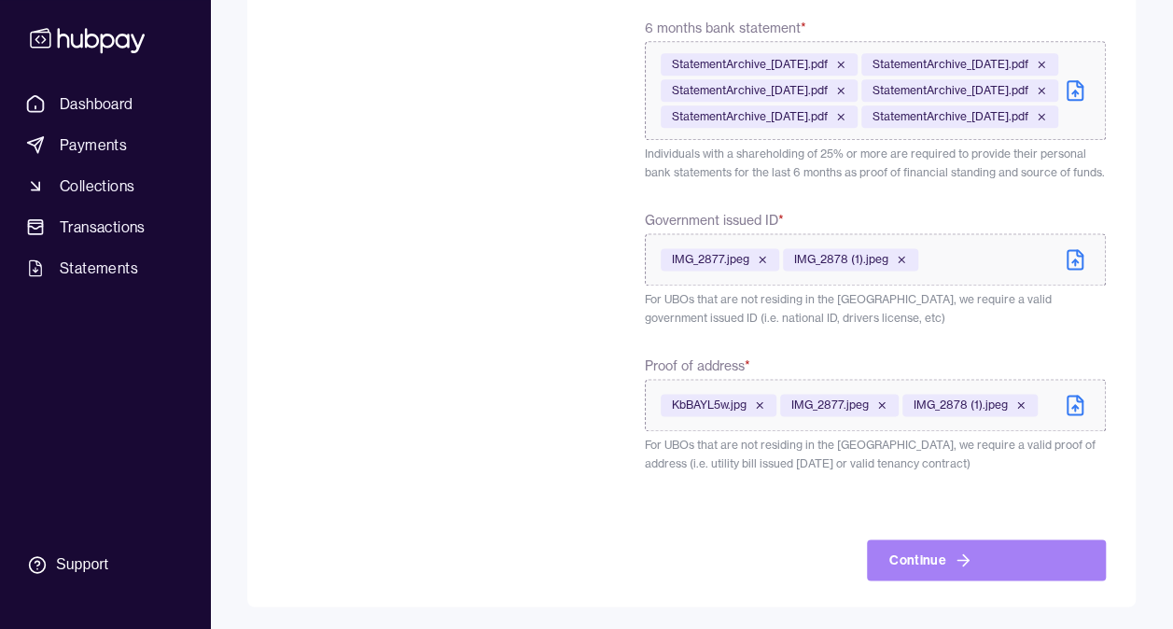
click at [1000, 565] on button "Continue" at bounding box center [986, 559] width 239 height 41
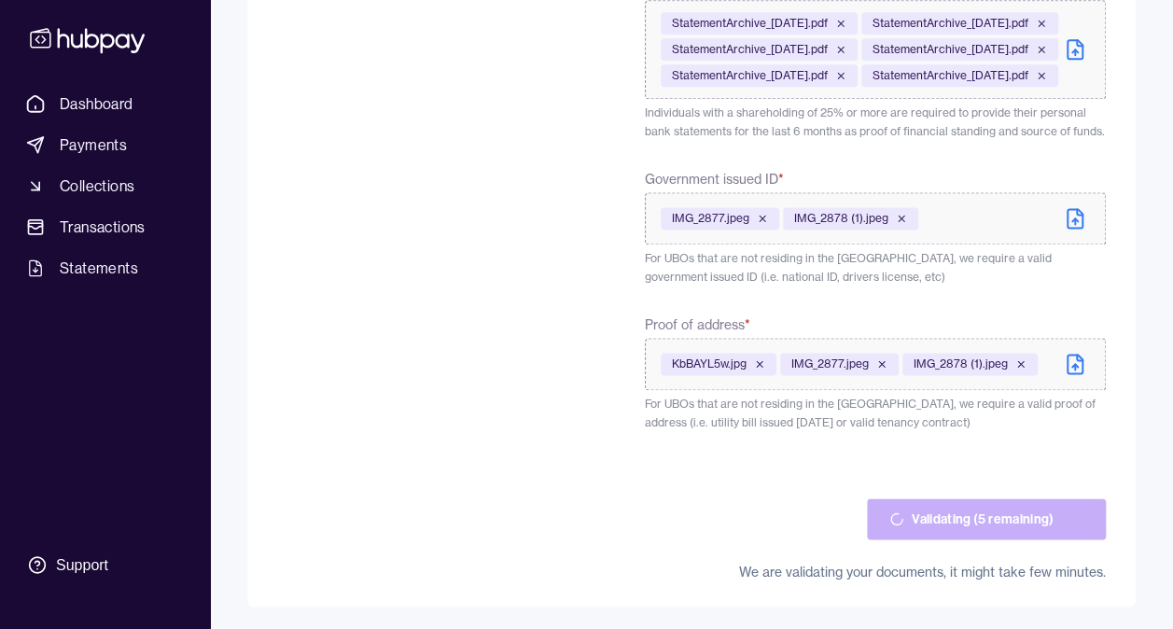
scroll to position [1250, 0]
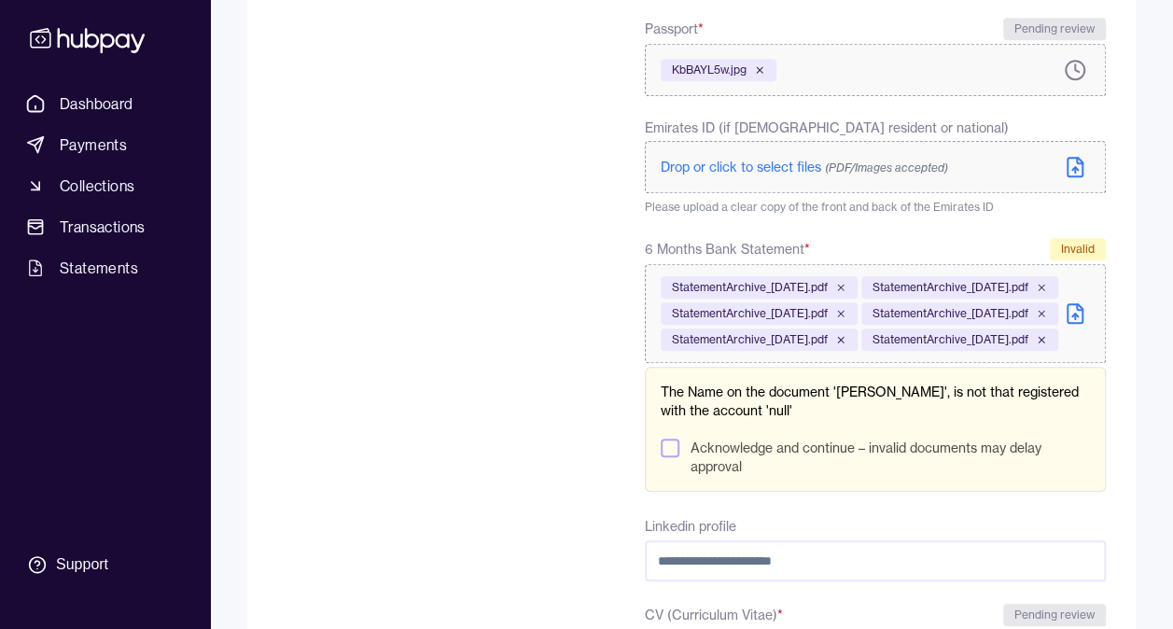
scroll to position [840, 0]
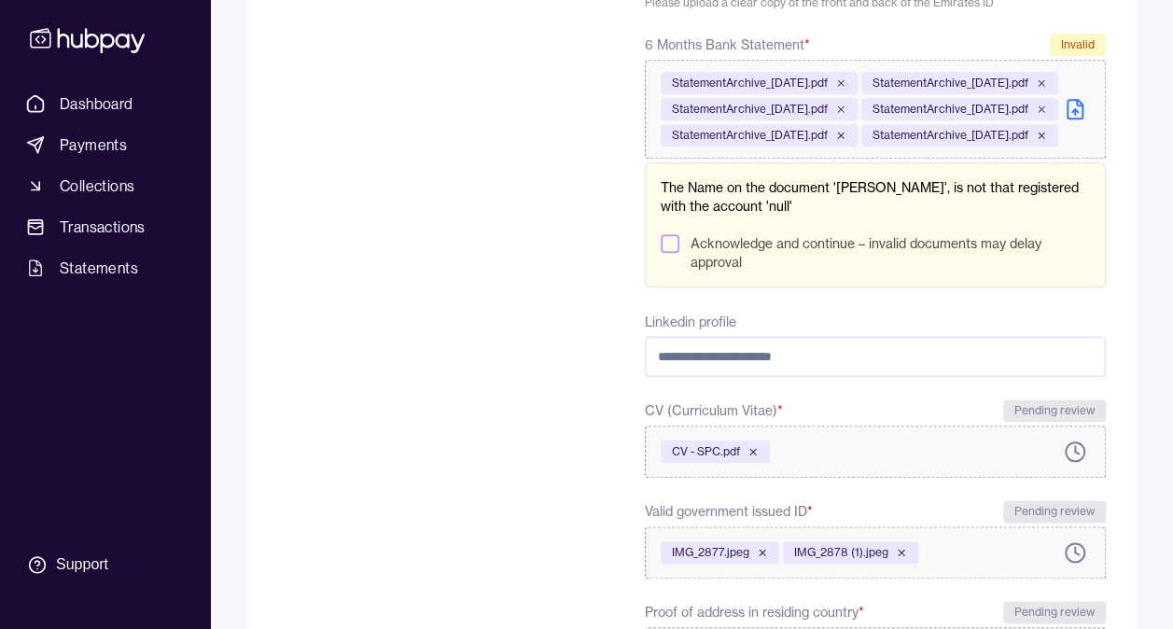
click at [670, 253] on button "Acknowledge and continue – invalid documents may delay approval" at bounding box center [669, 243] width 19 height 19
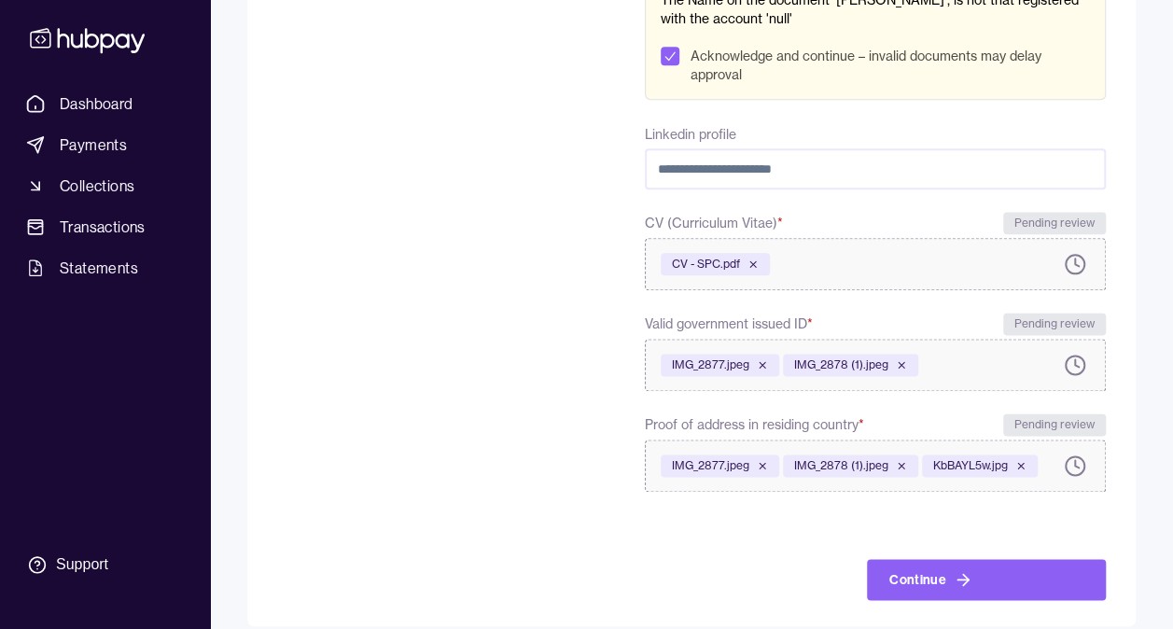
scroll to position [1124, 0]
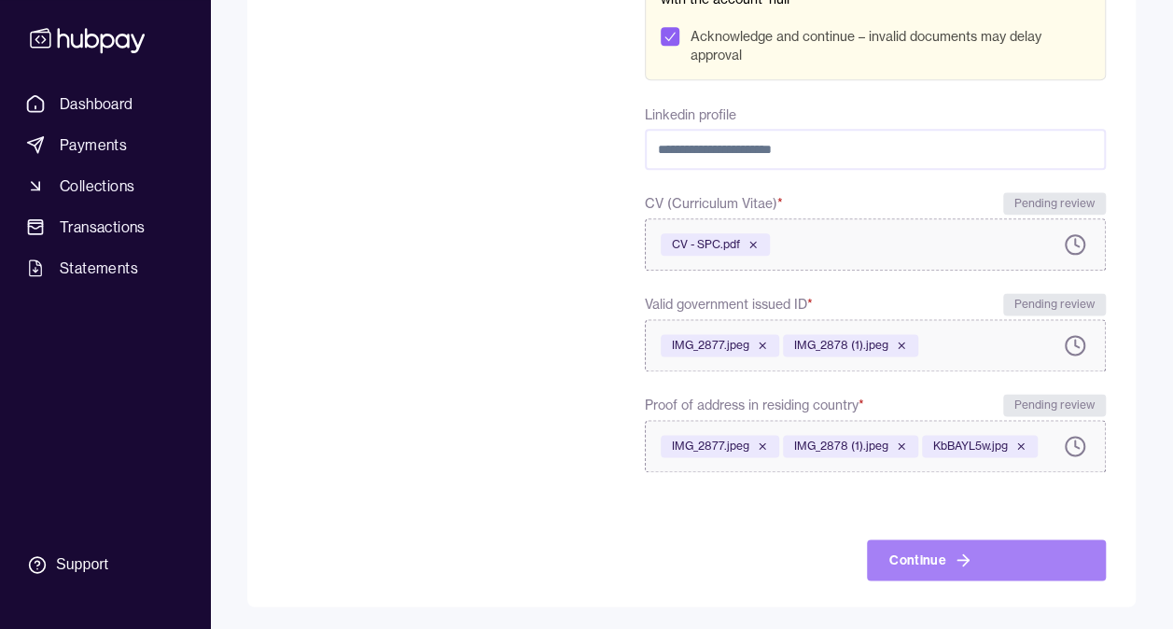
click at [984, 565] on button "Continue" at bounding box center [986, 559] width 239 height 41
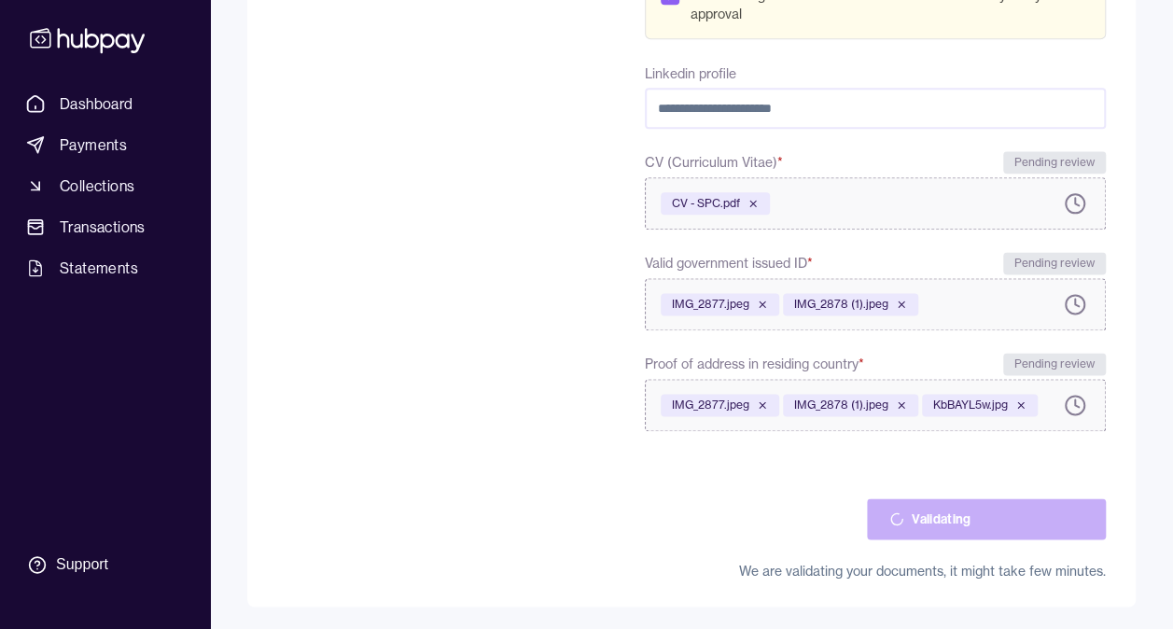
scroll to position [1037, 0]
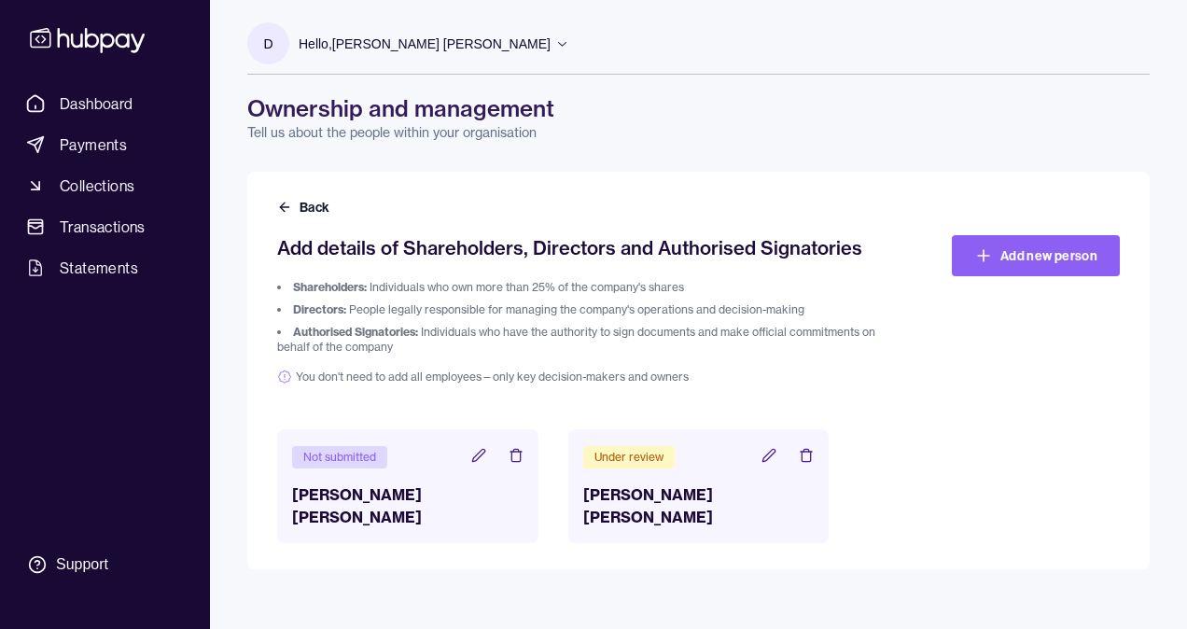
click at [476, 456] on icon at bounding box center [478, 455] width 12 height 12
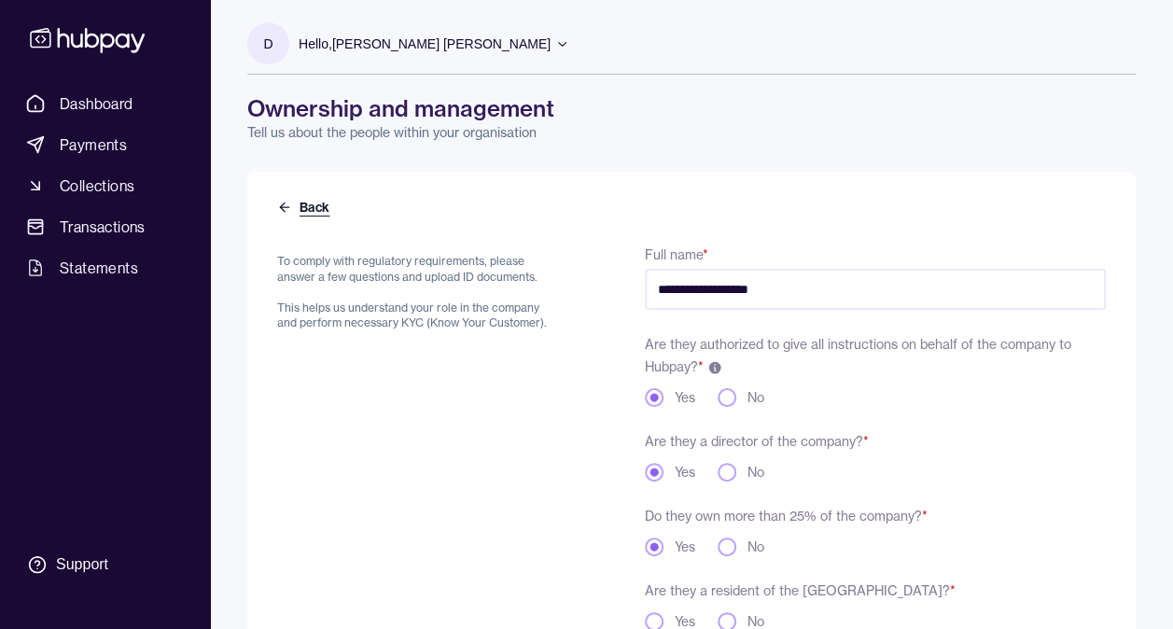
click at [297, 211] on button "Back" at bounding box center [305, 207] width 56 height 19
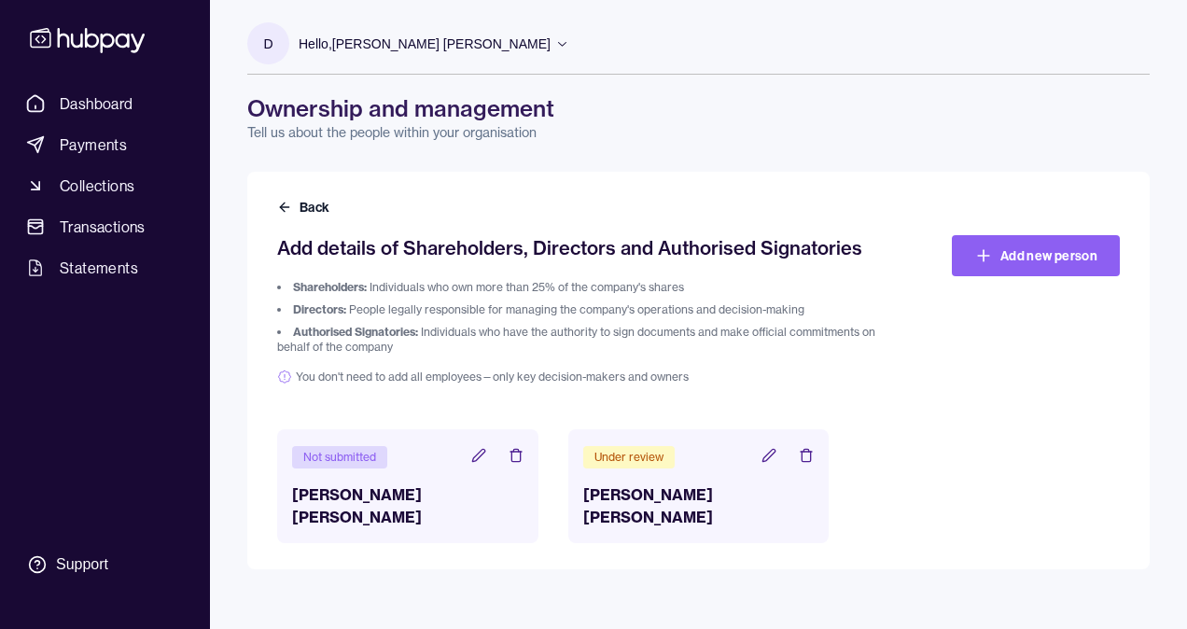
click at [513, 458] on icon at bounding box center [515, 455] width 15 height 15
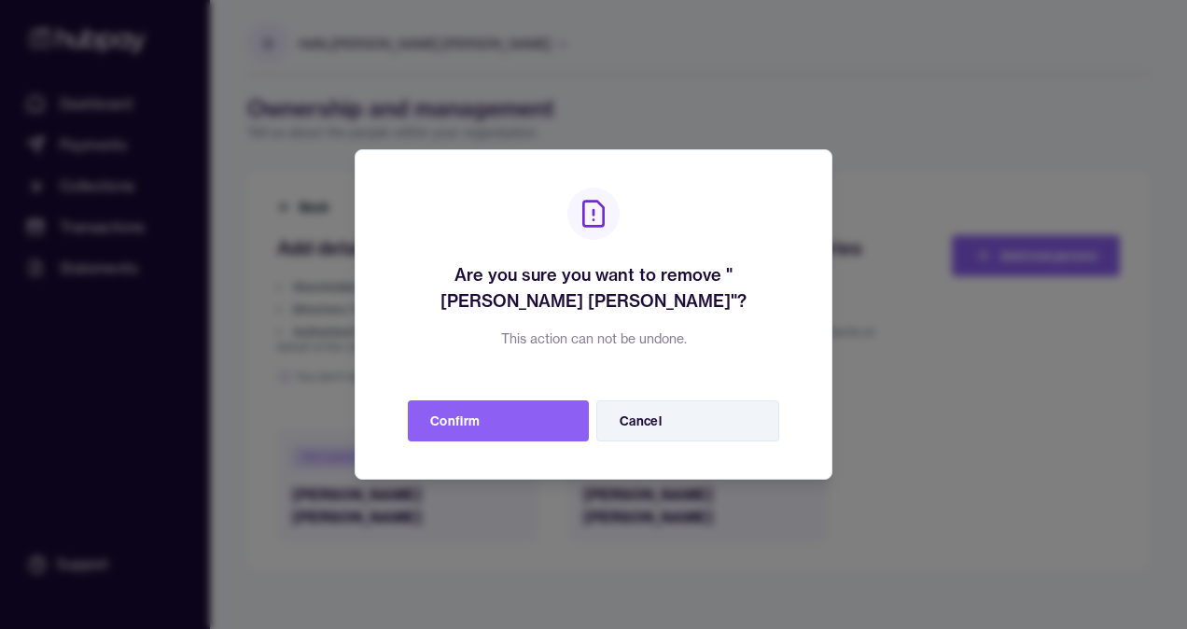
click at [660, 416] on button "Cancel" at bounding box center [687, 420] width 183 height 41
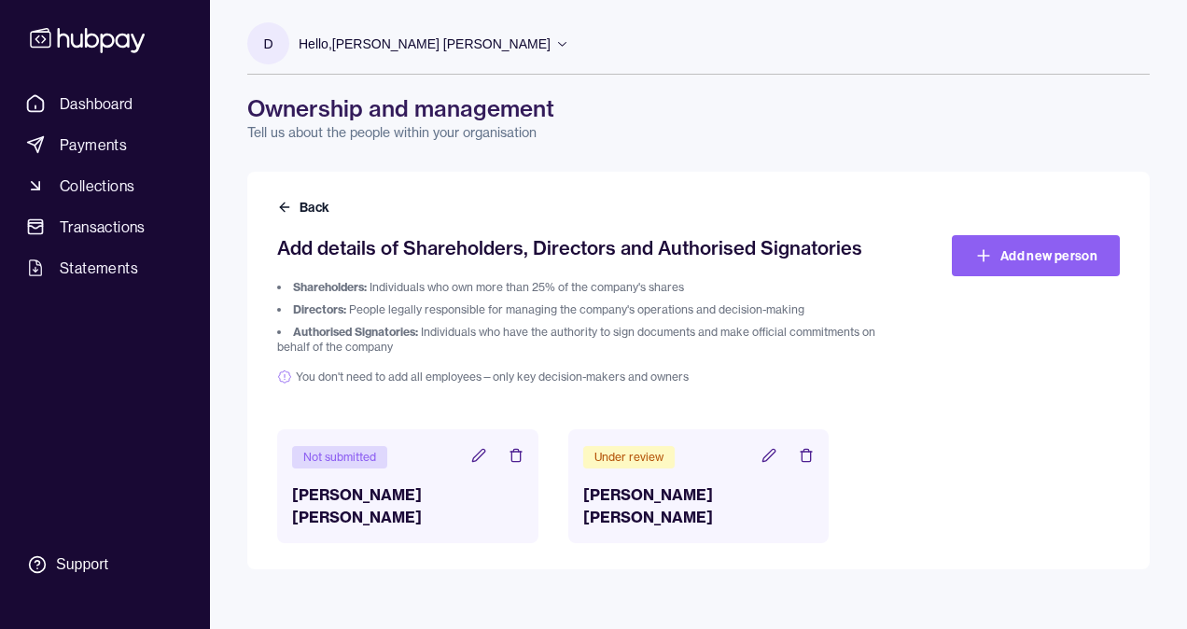
click at [771, 453] on icon at bounding box center [769, 455] width 12 height 12
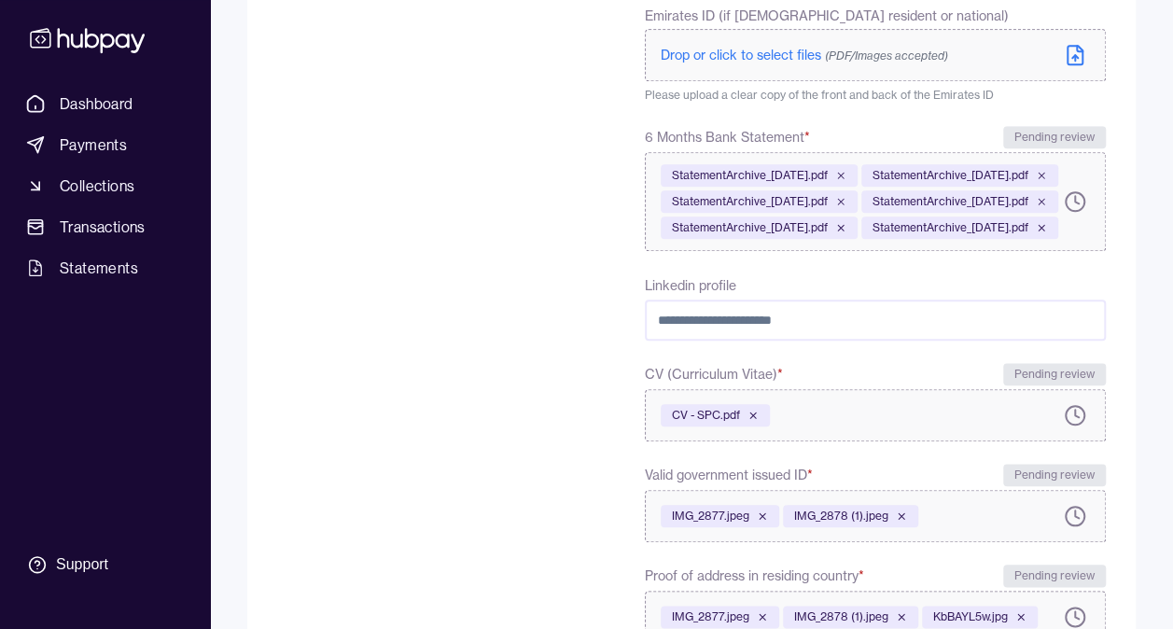
scroll to position [996, 0]
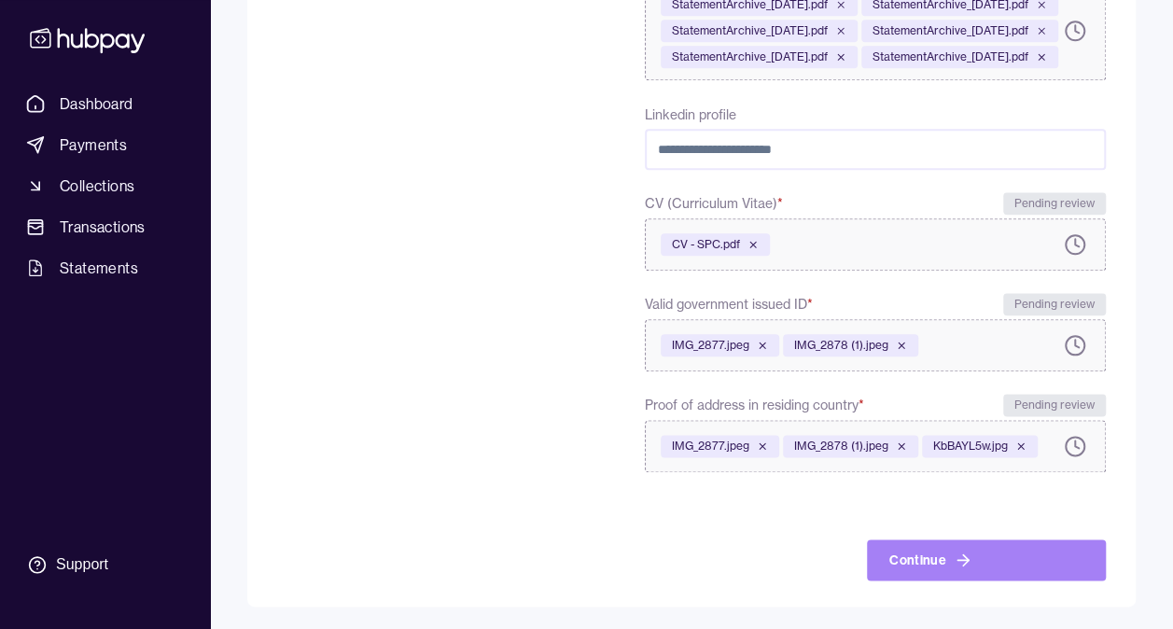
click at [981, 556] on button "Continue" at bounding box center [986, 559] width 239 height 41
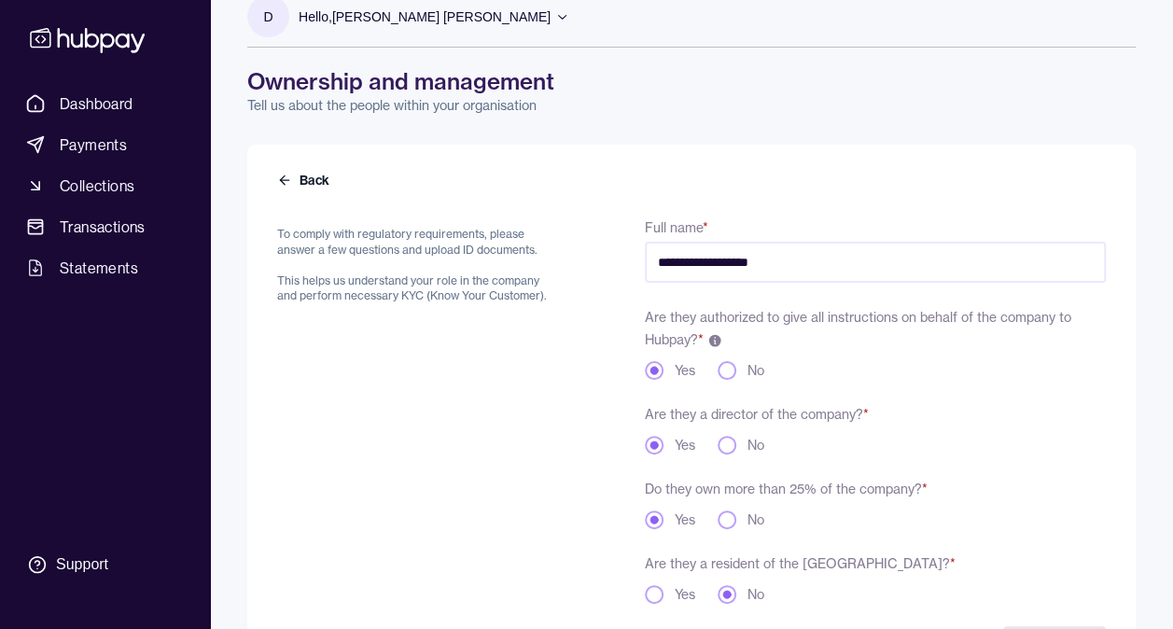
scroll to position [0, 0]
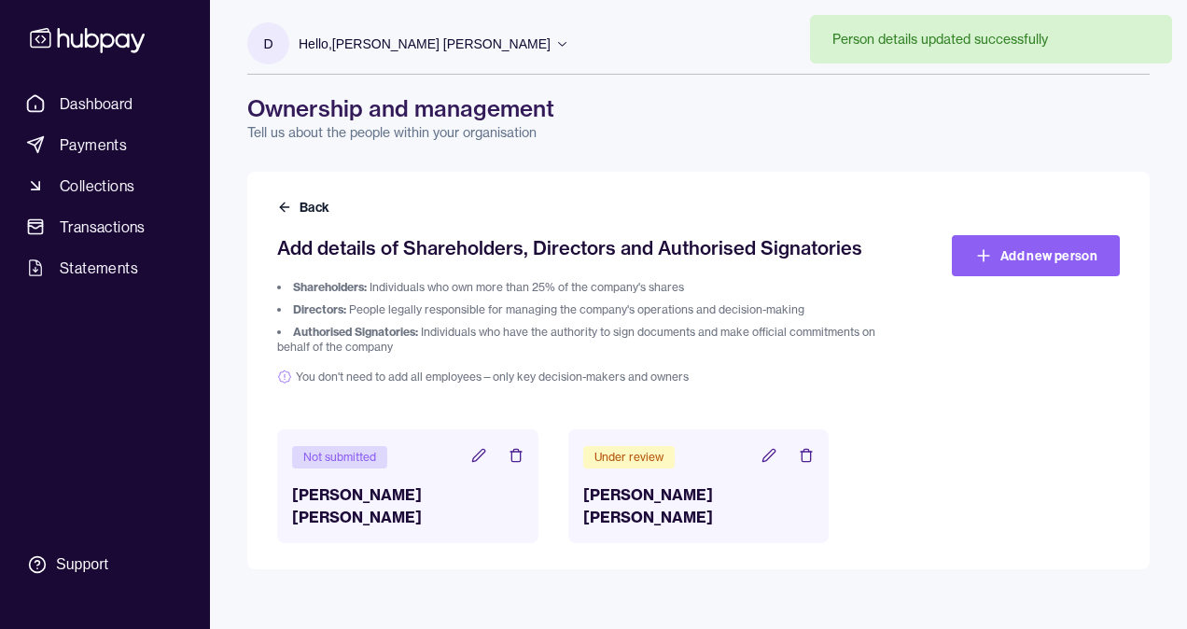
click at [520, 457] on icon at bounding box center [515, 457] width 8 height 10
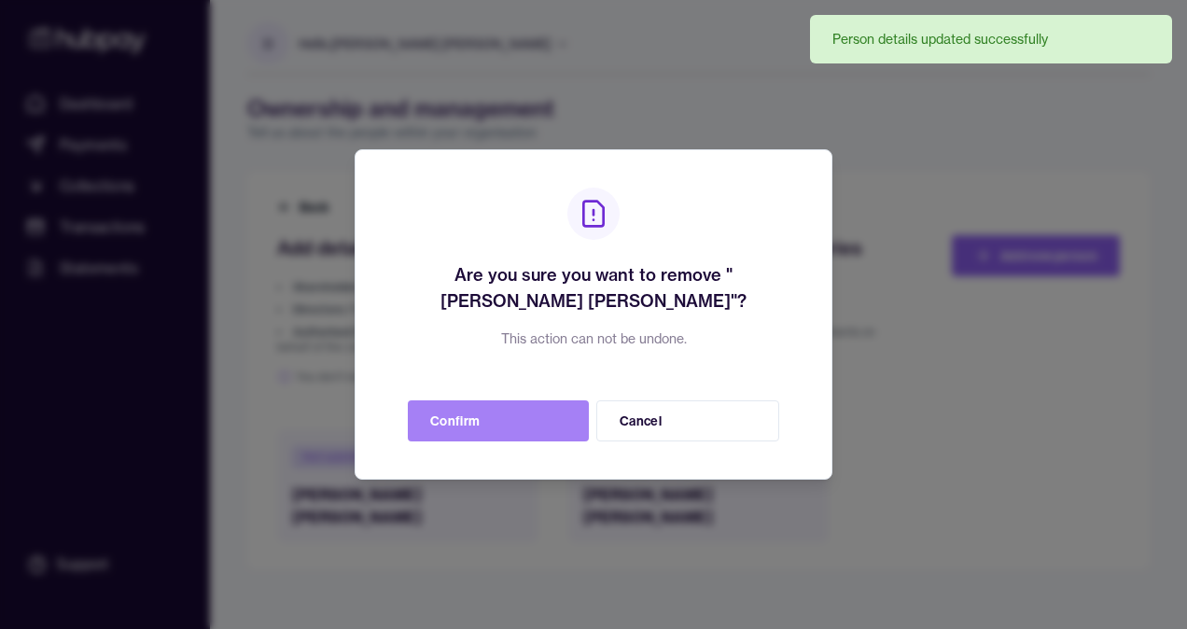
click at [515, 431] on button "Confirm" at bounding box center [498, 420] width 181 height 41
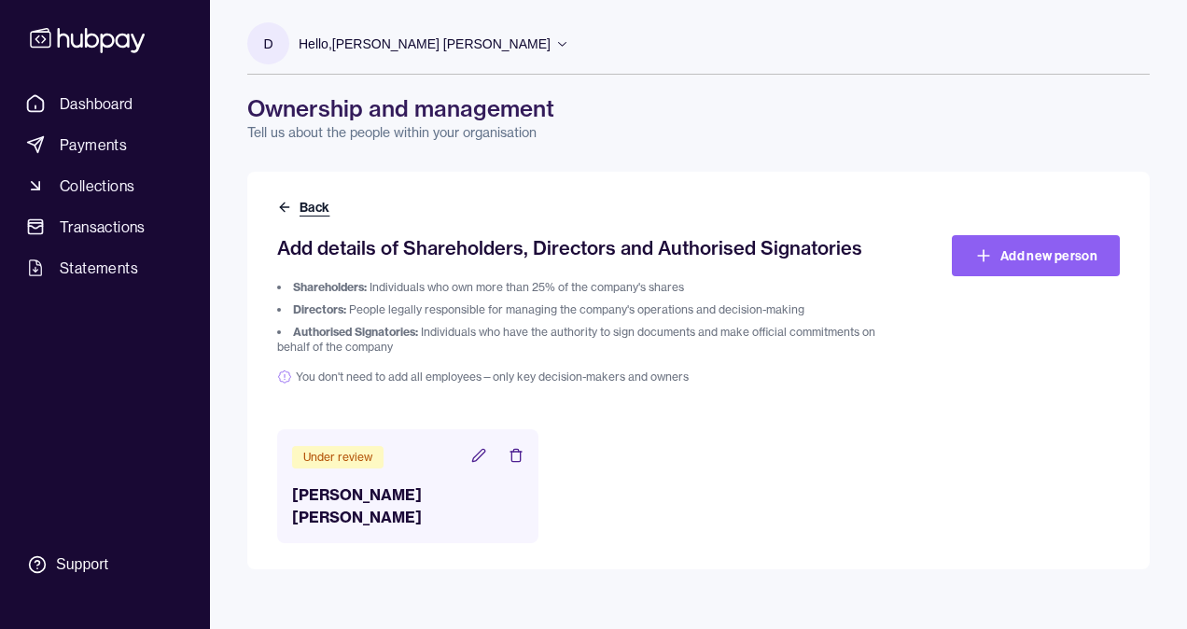
click at [285, 207] on icon at bounding box center [284, 207] width 8 height 0
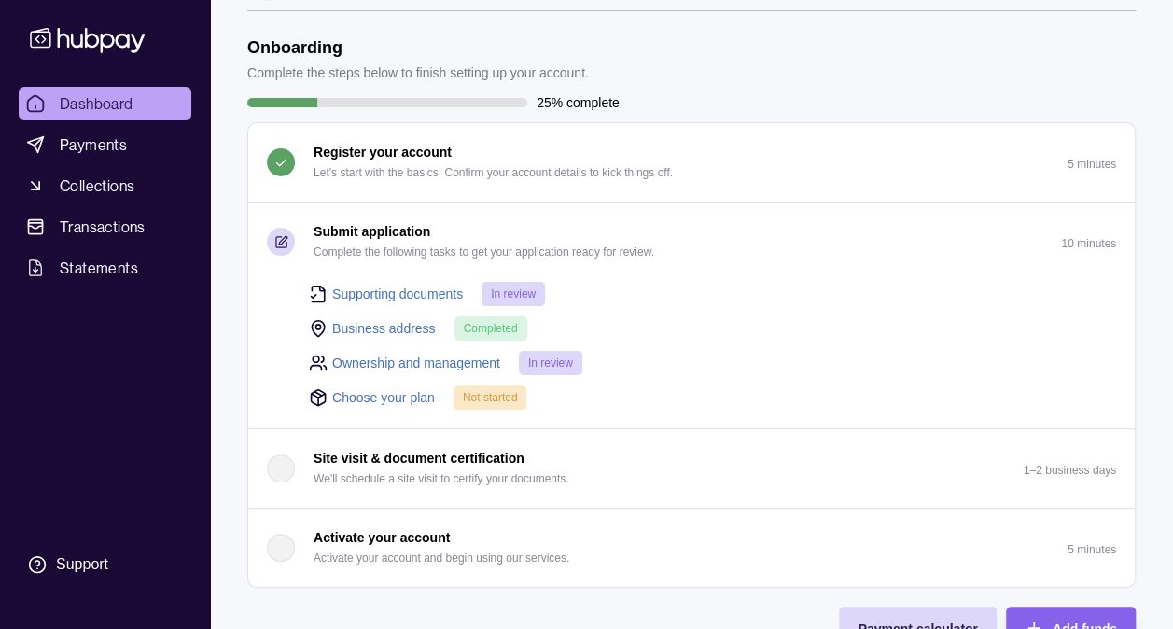
scroll to position [93, 0]
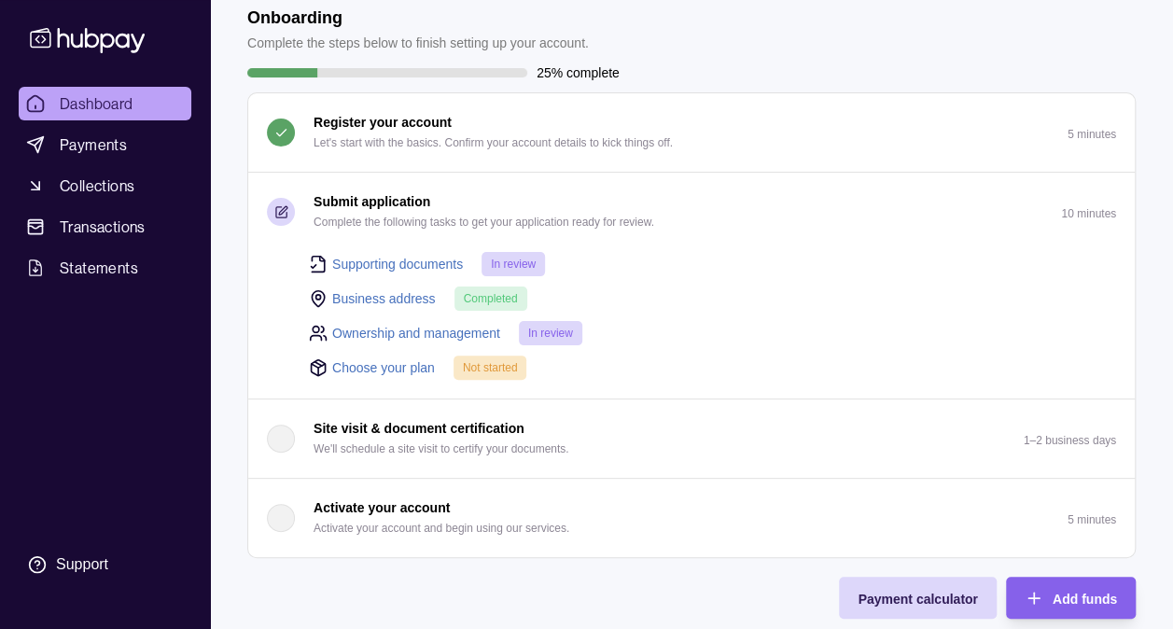
click at [368, 360] on link "Choose your plan" at bounding box center [383, 367] width 103 height 21
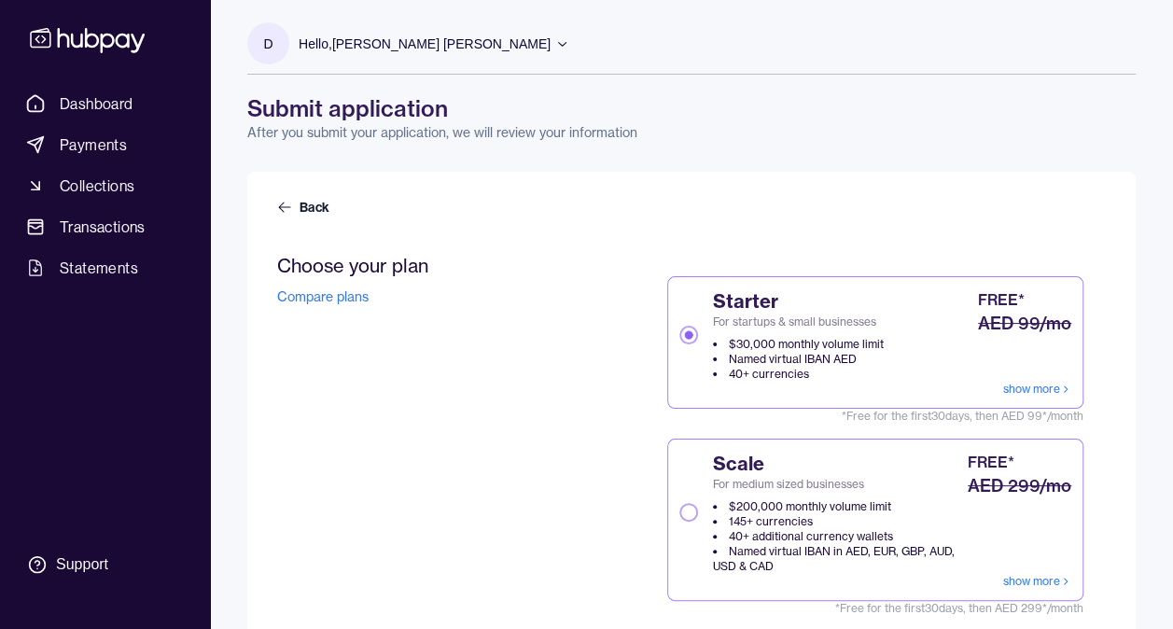
scroll to position [461, 0]
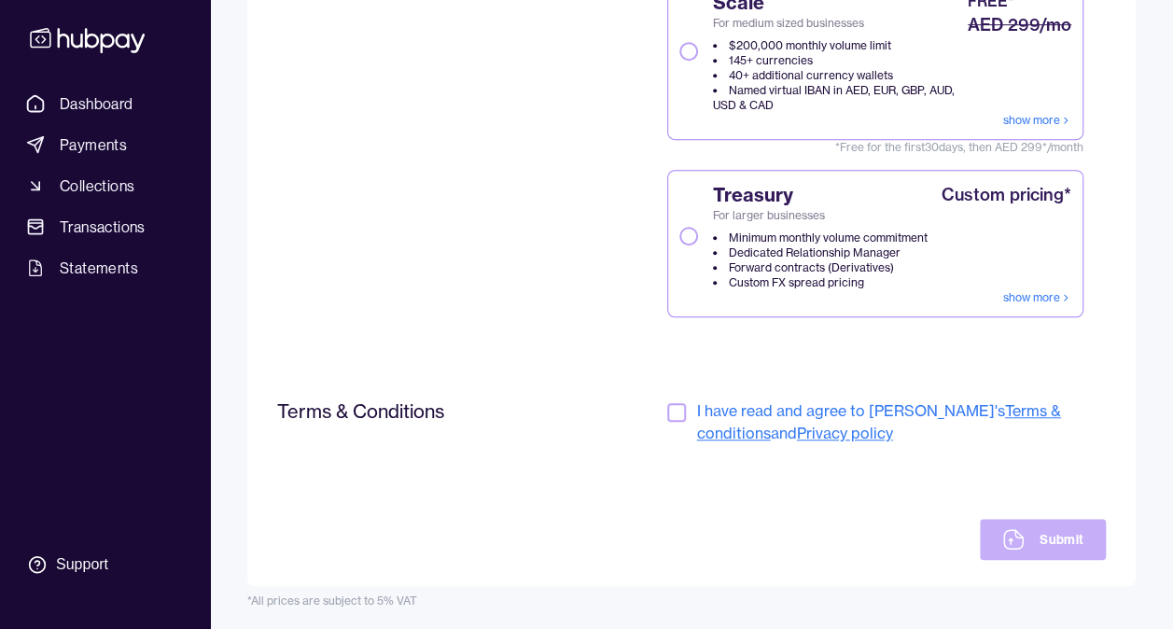
click at [670, 416] on button "button" at bounding box center [676, 412] width 19 height 19
click at [1077, 540] on button "Submit" at bounding box center [1043, 539] width 126 height 41
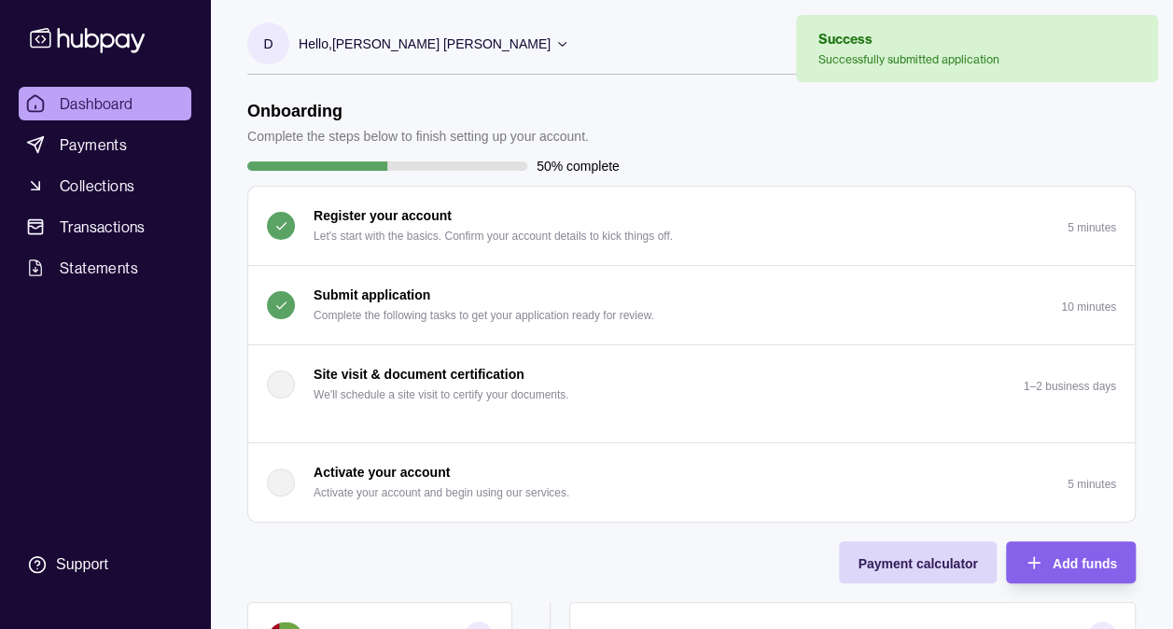
click at [555, 38] on icon at bounding box center [562, 43] width 14 height 14
